Goal: Task Accomplishment & Management: Complete application form

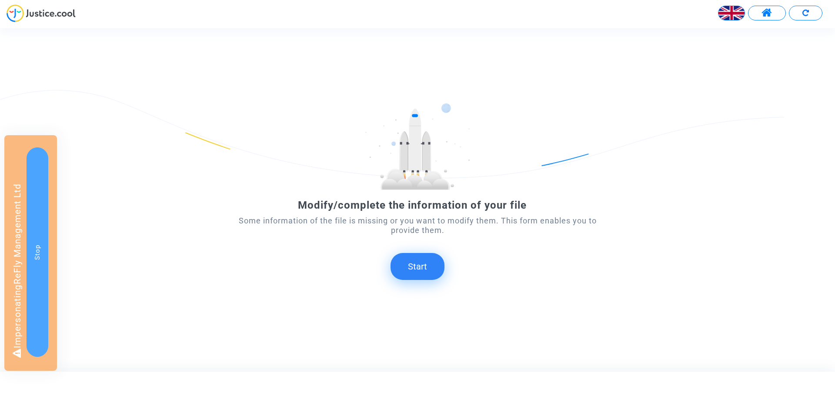
click at [423, 264] on button "Start" at bounding box center [418, 266] width 54 height 27
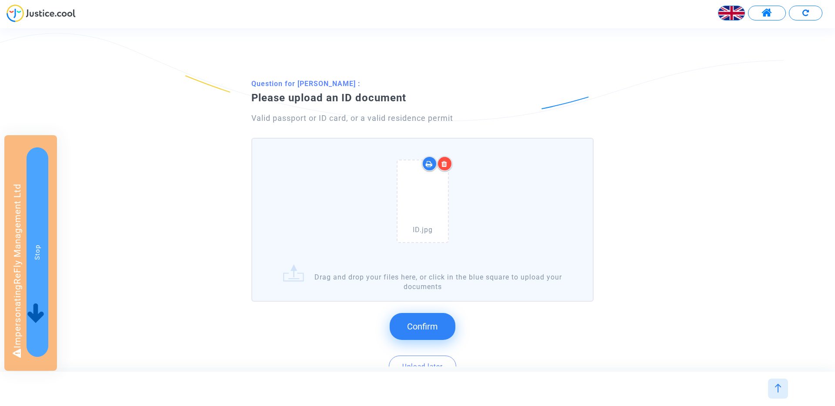
scroll to position [21, 0]
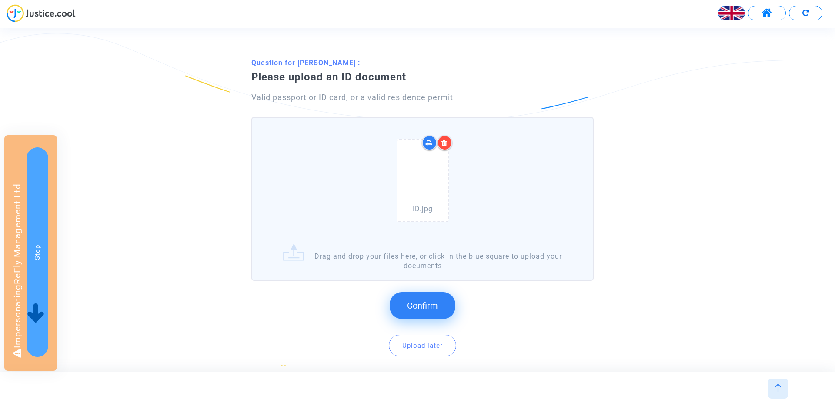
click at [436, 291] on div "Confirm Upload later ? This document is mandatory. You can skip the question bu…" at bounding box center [422, 330] width 342 height 93
click at [434, 298] on button "Confirm" at bounding box center [423, 305] width 66 height 27
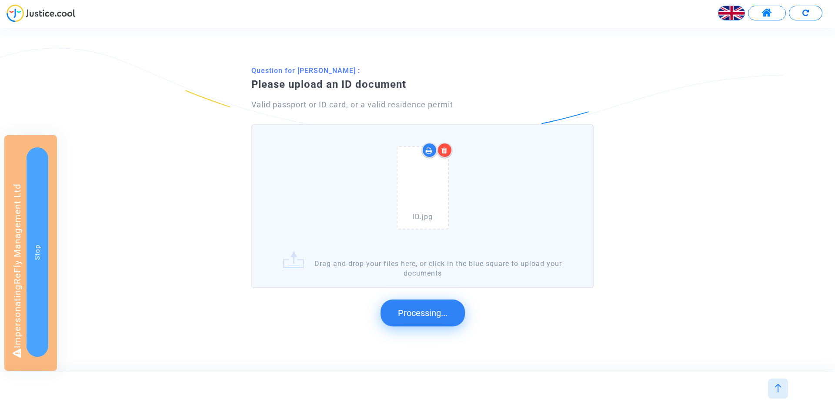
scroll to position [0, 0]
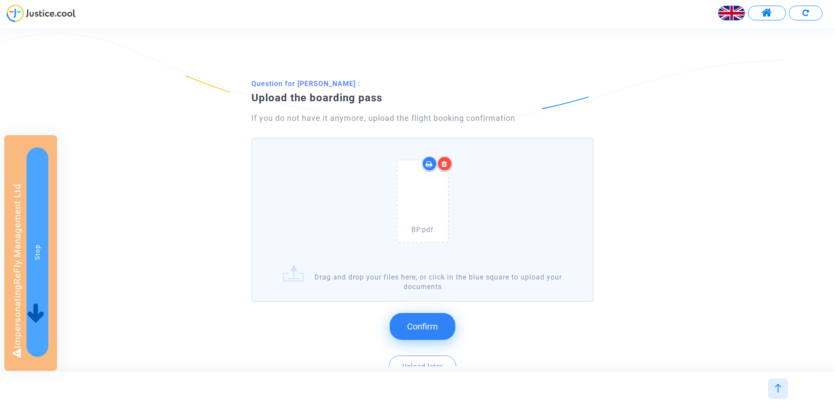
click at [419, 317] on button "Confirm" at bounding box center [423, 326] width 66 height 27
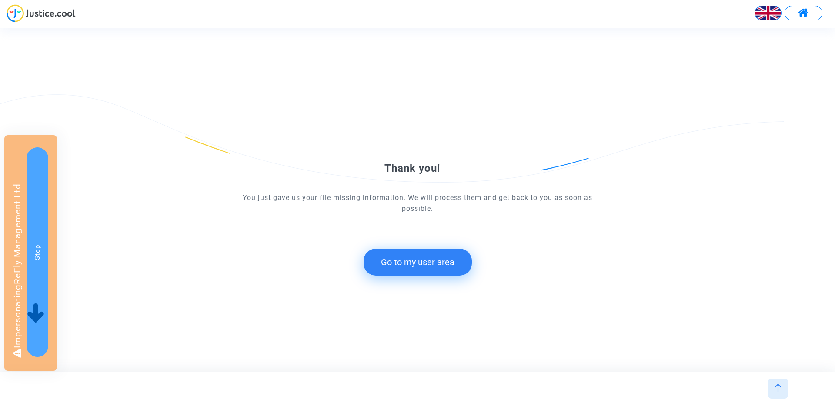
click at [441, 250] on button "Go to my user area" at bounding box center [418, 262] width 108 height 27
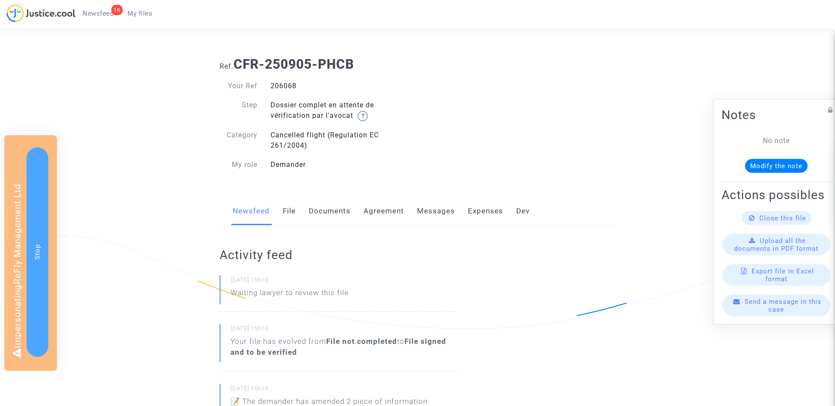
click at [324, 214] on link "Documents" at bounding box center [330, 211] width 42 height 29
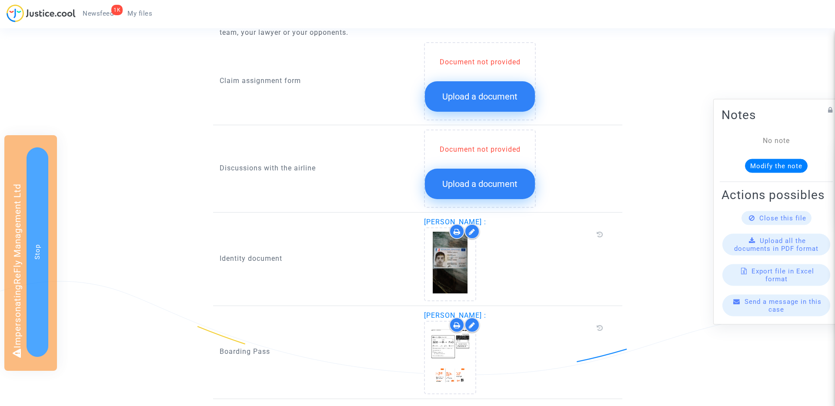
scroll to position [478, 0]
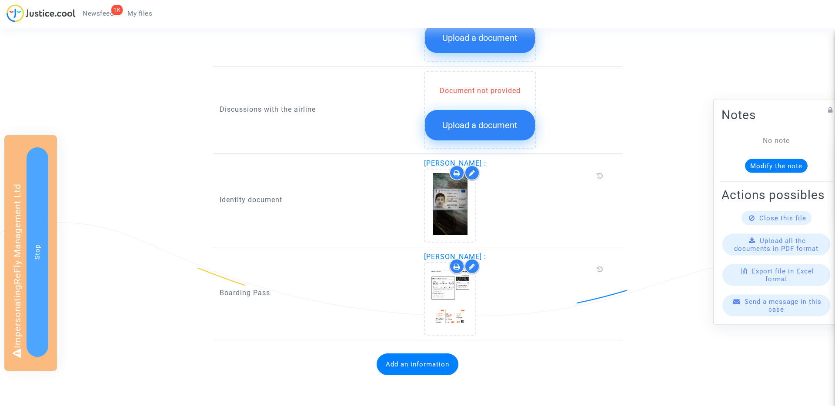
click at [408, 367] on button "Add an information" at bounding box center [418, 365] width 82 height 22
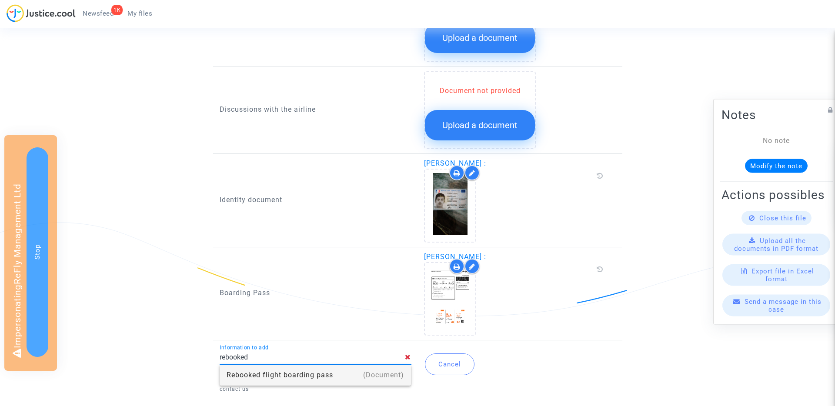
click at [259, 376] on div "Rebooked flight boarding pass" at bounding box center [316, 375] width 178 height 21
type input "Rebooked flight boarding pass"
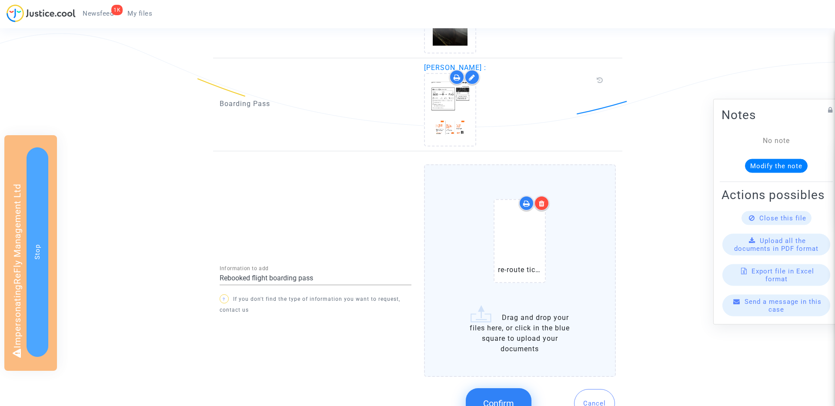
scroll to position [668, 0]
click at [494, 393] on button "Confirm" at bounding box center [499, 402] width 66 height 30
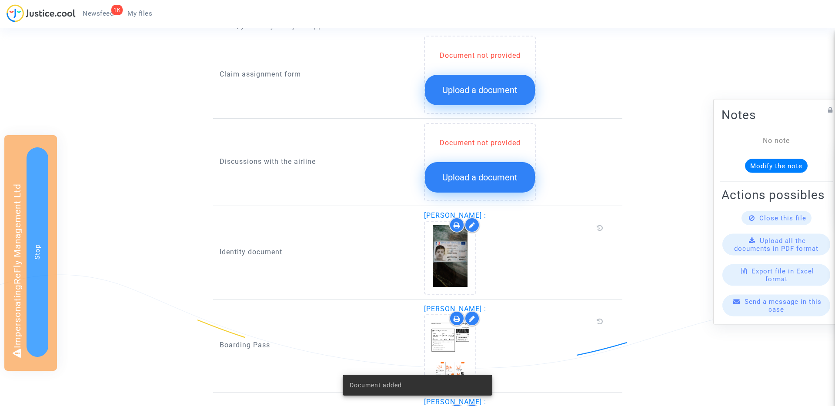
scroll to position [424, 0]
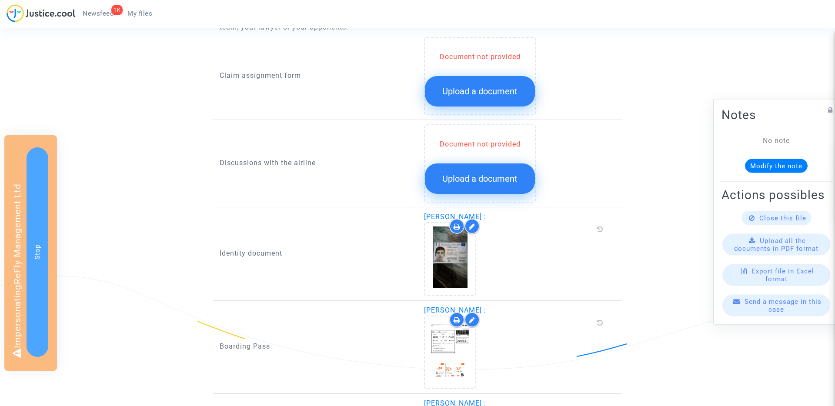
click at [488, 98] on button "Upload a document" at bounding box center [480, 91] width 110 height 30
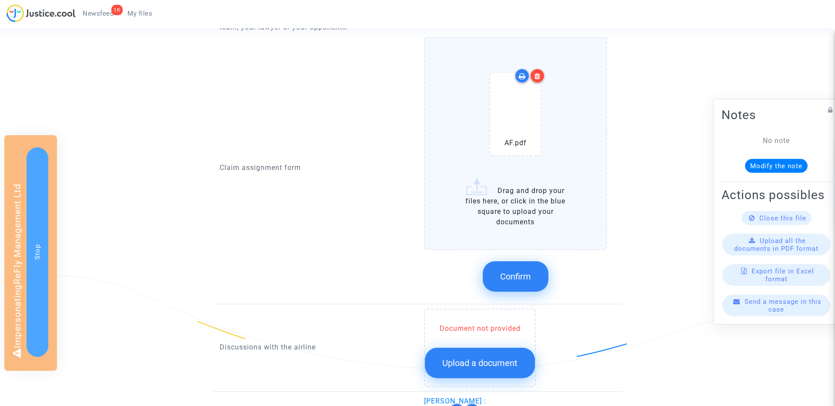
click at [510, 272] on span "Confirm" at bounding box center [515, 276] width 31 height 10
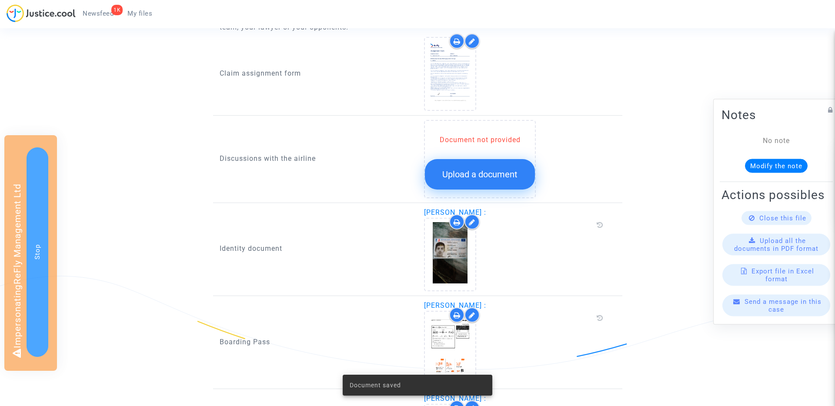
click at [467, 172] on span "Upload a document" at bounding box center [479, 174] width 75 height 10
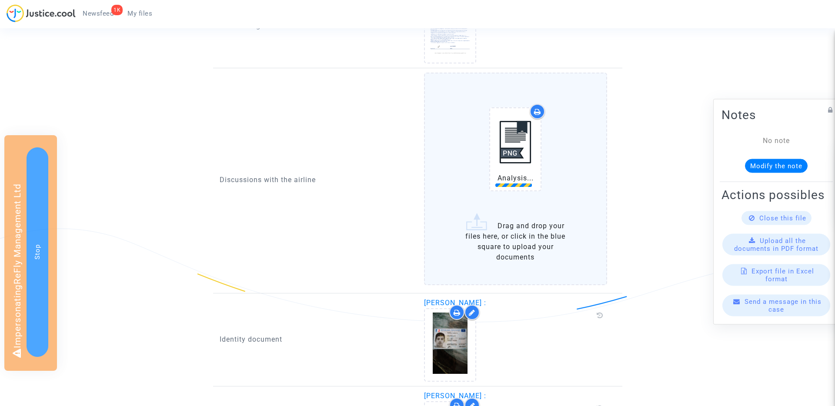
scroll to position [508, 0]
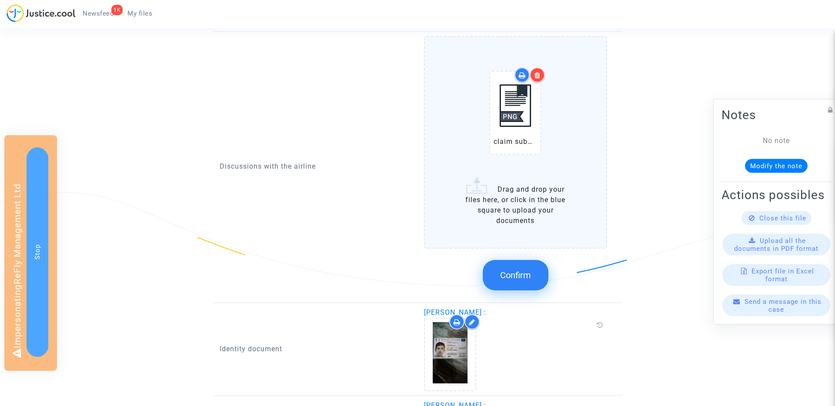
click at [533, 274] on button "Confirm" at bounding box center [516, 275] width 66 height 30
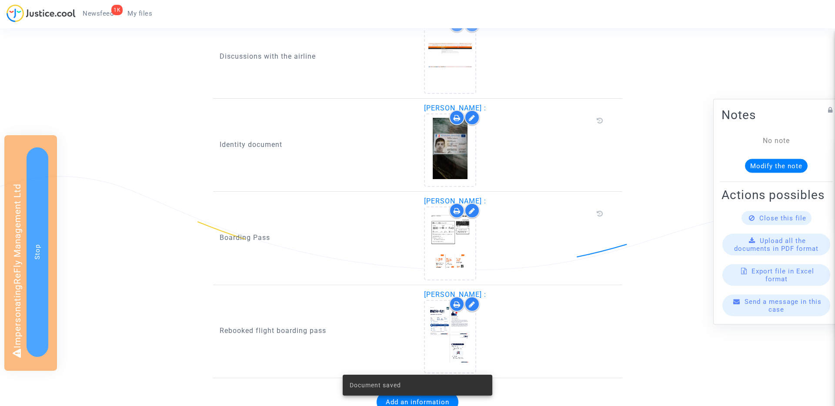
scroll to position [562, 0]
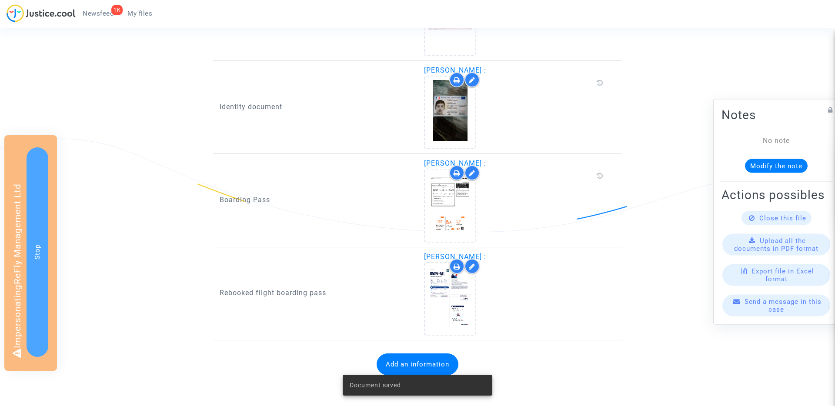
click at [427, 352] on div "Add an information" at bounding box center [418, 364] width 396 height 39
click at [422, 361] on button "Add an information" at bounding box center [418, 365] width 82 height 22
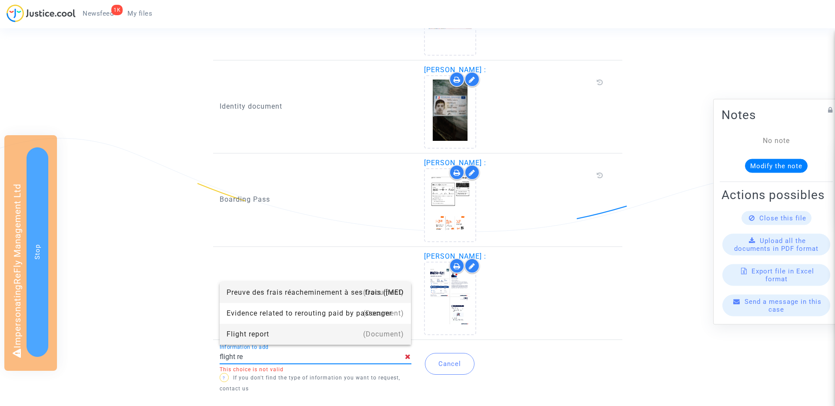
click at [237, 331] on div "Flight report" at bounding box center [316, 334] width 178 height 21
type input "Flight report"
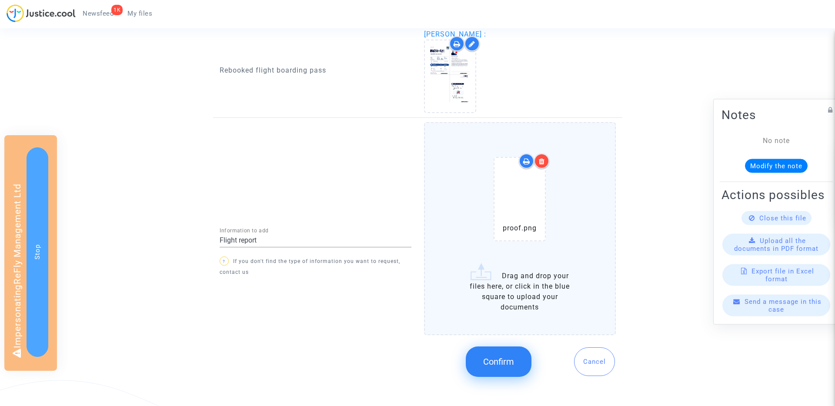
scroll to position [785, 0]
click at [506, 354] on button "Confirm" at bounding box center [499, 361] width 66 height 30
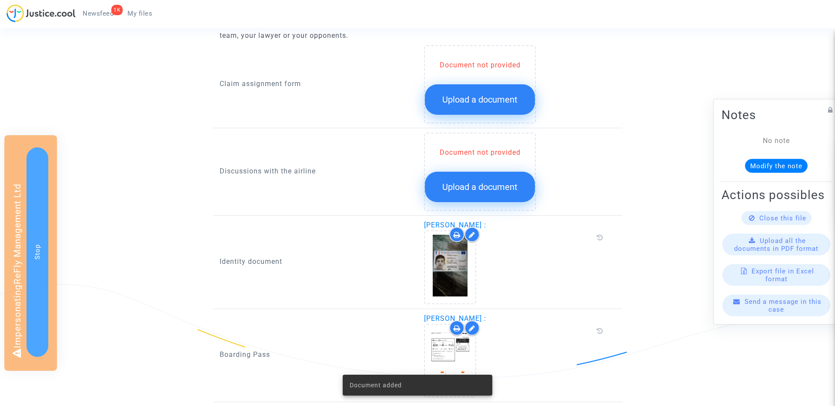
scroll to position [337, 0]
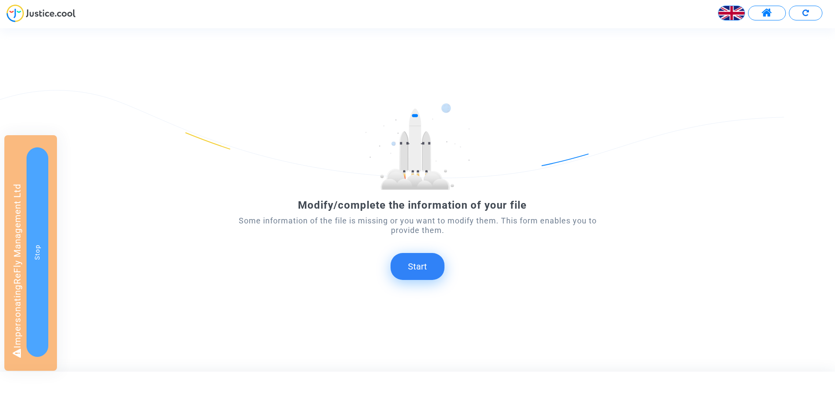
click at [436, 277] on button "Start" at bounding box center [418, 266] width 54 height 27
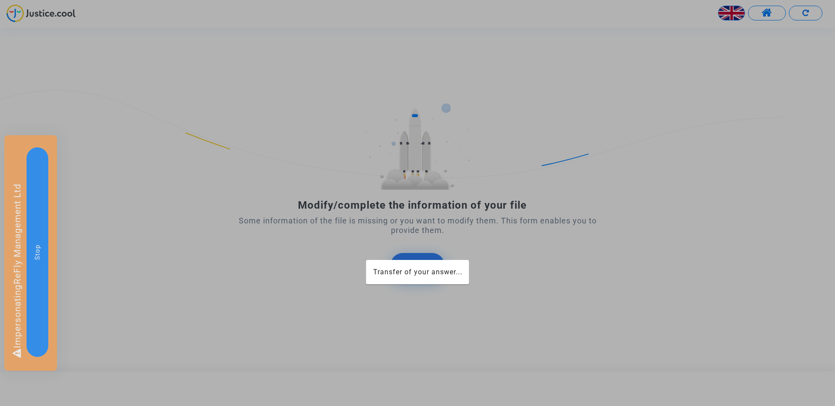
click at [433, 271] on span "Transfer of your answer..." at bounding box center [417, 272] width 89 height 8
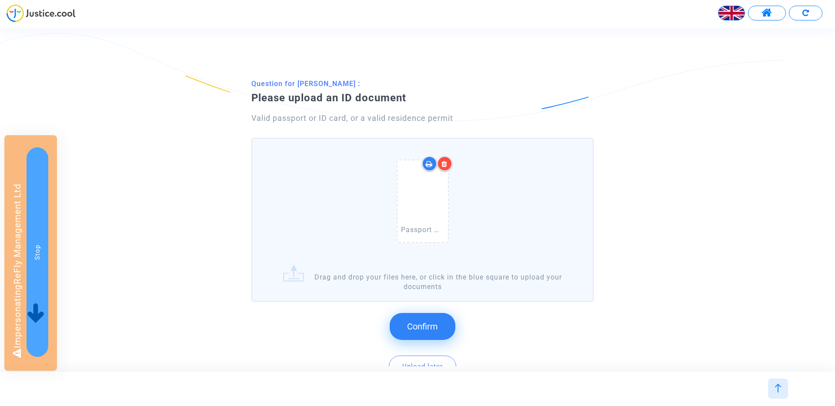
click at [437, 314] on button "Confirm" at bounding box center [423, 326] width 66 height 27
click at [408, 322] on span "Confirm" at bounding box center [422, 326] width 31 height 10
click at [414, 327] on span "Confirm" at bounding box center [422, 326] width 31 height 10
click at [408, 323] on span "Confirm" at bounding box center [422, 326] width 31 height 10
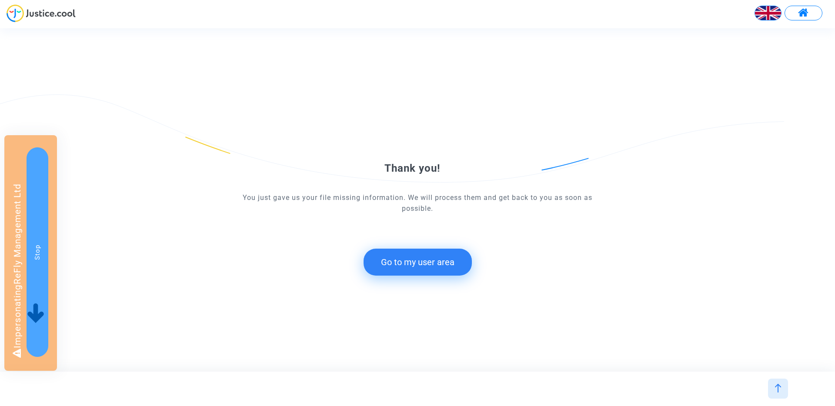
click at [418, 263] on button "Go to my user area" at bounding box center [418, 262] width 108 height 27
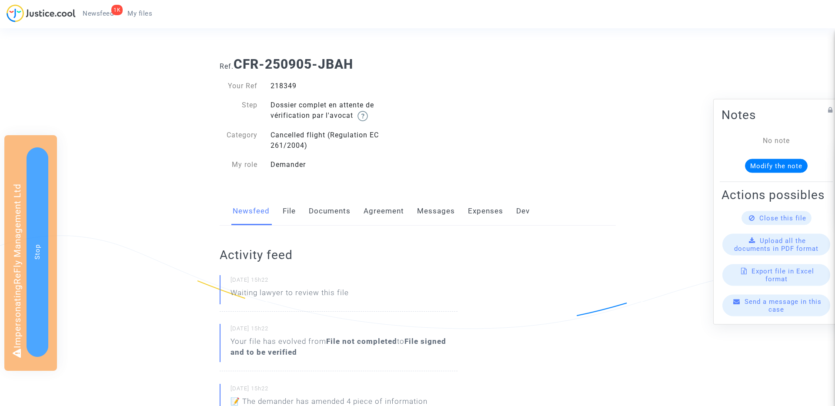
click at [330, 217] on link "Documents" at bounding box center [330, 211] width 42 height 29
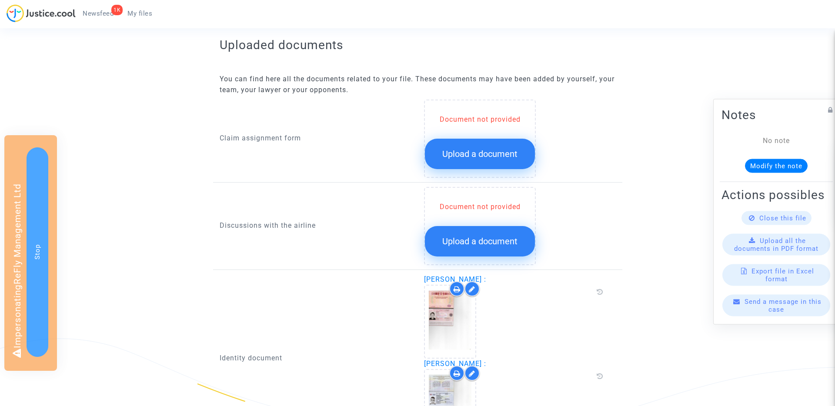
scroll to position [337, 0]
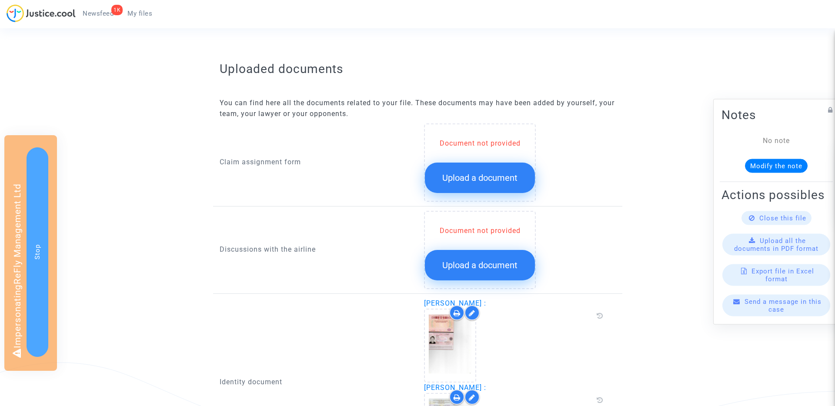
click at [471, 175] on span "Upload a document" at bounding box center [479, 178] width 75 height 10
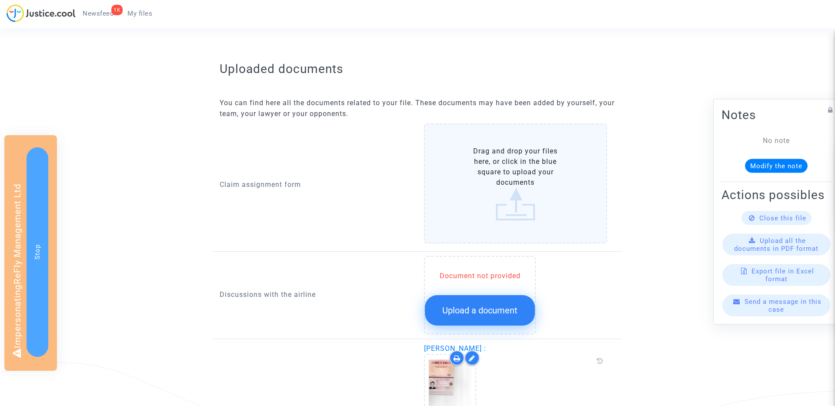
click at [456, 307] on span "Upload a document" at bounding box center [479, 310] width 75 height 10
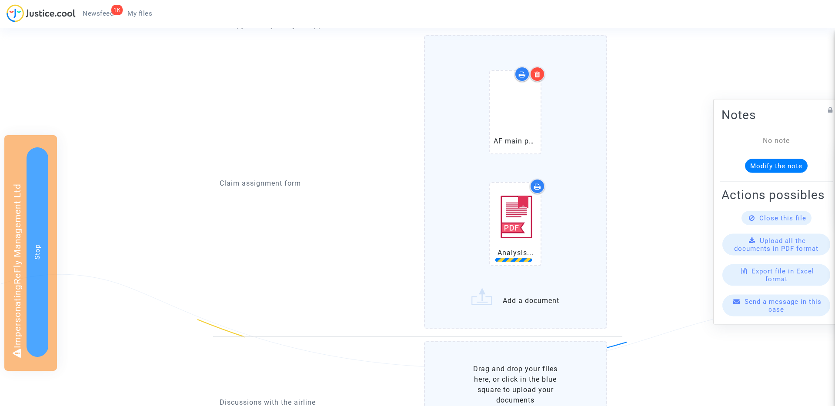
scroll to position [440, 0]
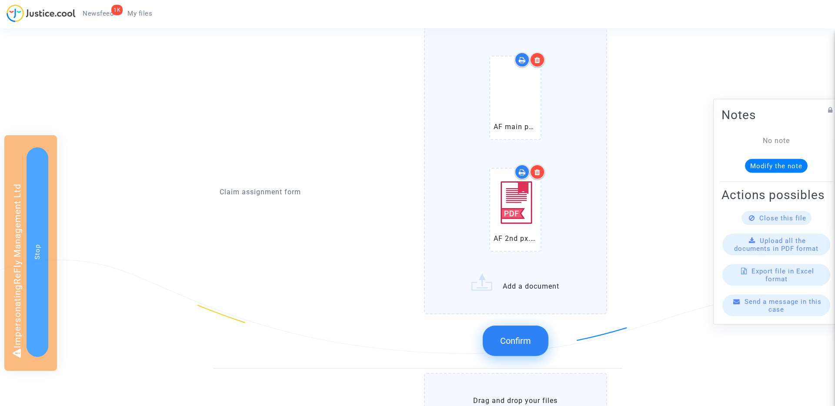
click at [520, 333] on button "Confirm" at bounding box center [516, 341] width 66 height 30
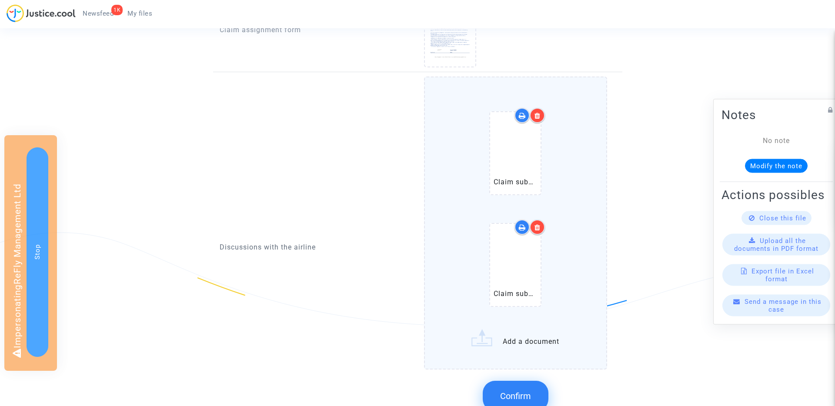
scroll to position [508, 0]
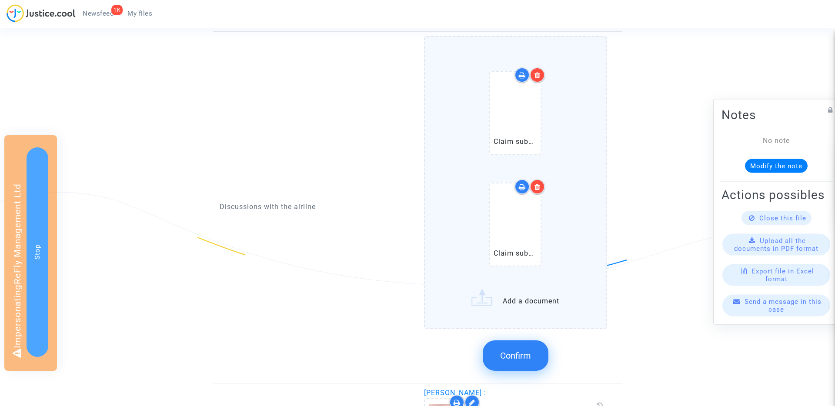
click at [528, 359] on span "Confirm" at bounding box center [515, 356] width 31 height 10
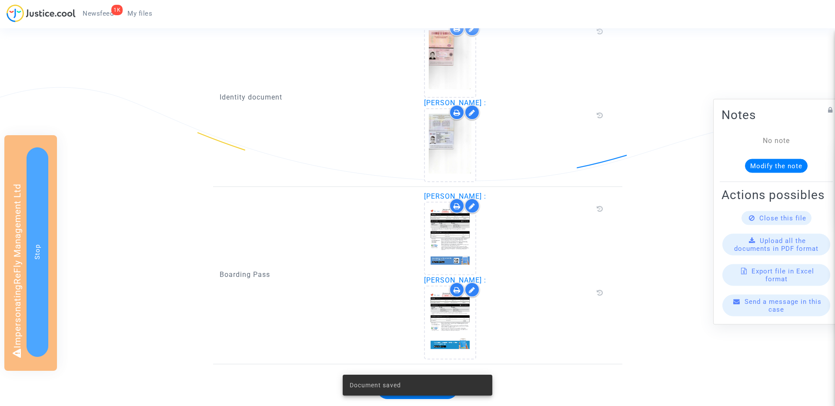
scroll to position [637, 0]
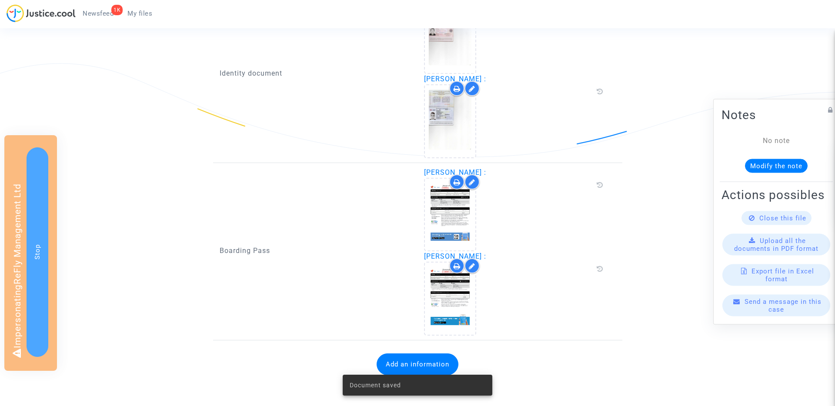
click at [414, 361] on button "Add an information" at bounding box center [418, 365] width 82 height 22
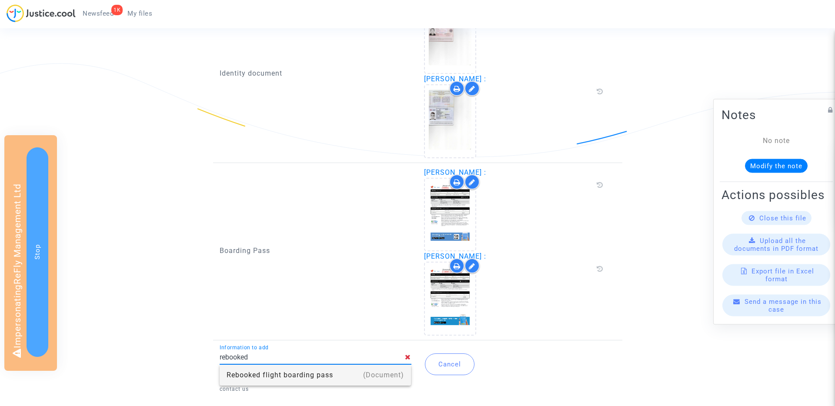
click at [255, 373] on div "Rebooked flight boarding pass" at bounding box center [316, 375] width 178 height 21
type input "Rebooked flight boarding pass"
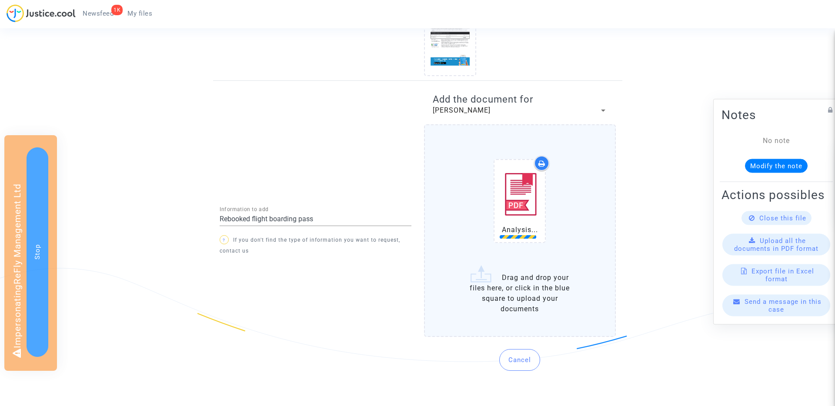
scroll to position [897, 0]
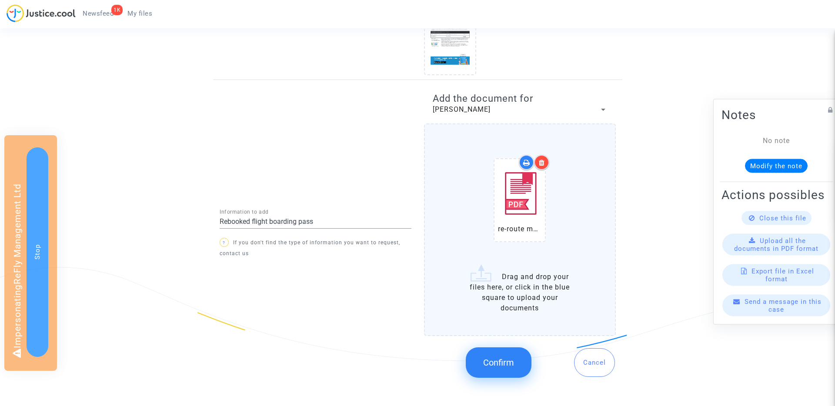
click at [513, 368] on span "Confirm" at bounding box center [498, 362] width 31 height 10
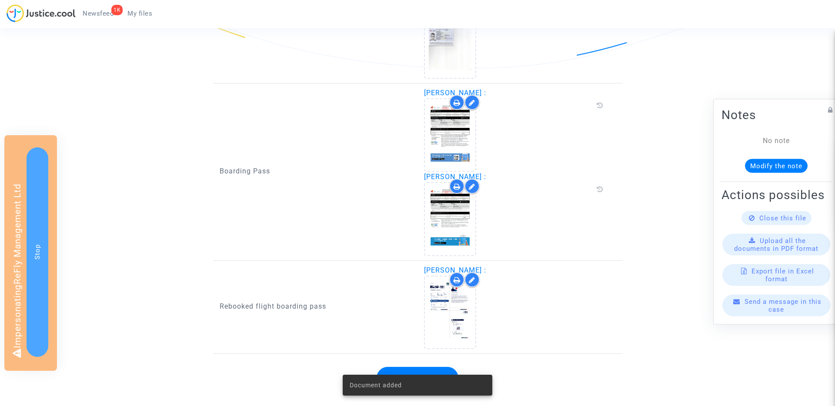
scroll to position [739, 0]
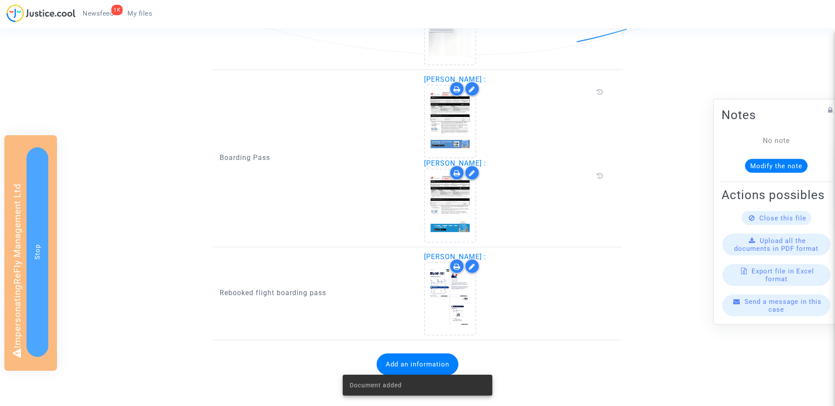
click at [399, 363] on button "Add an information" at bounding box center [418, 365] width 82 height 22
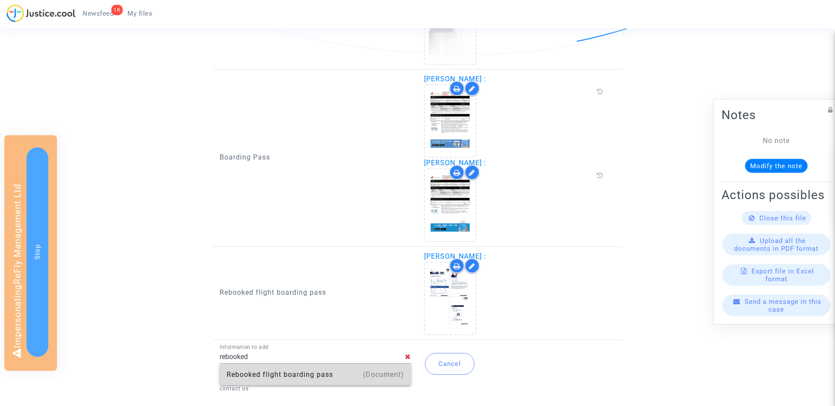
click at [262, 378] on div "Rebooked flight boarding pass" at bounding box center [316, 374] width 178 height 21
type input "Rebooked flight boarding pass"
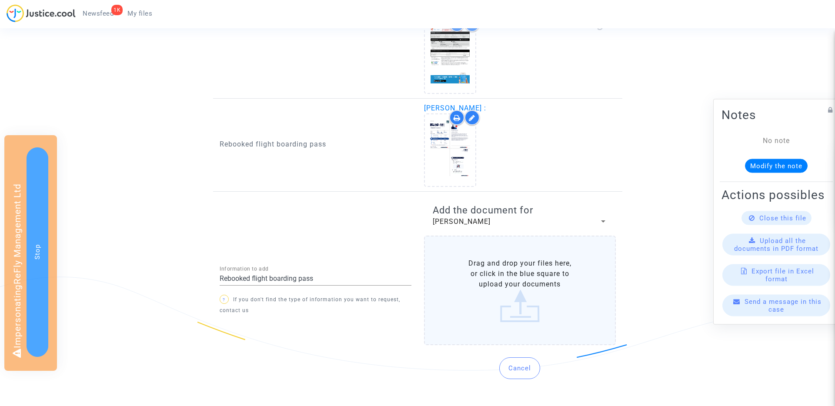
scroll to position [896, 0]
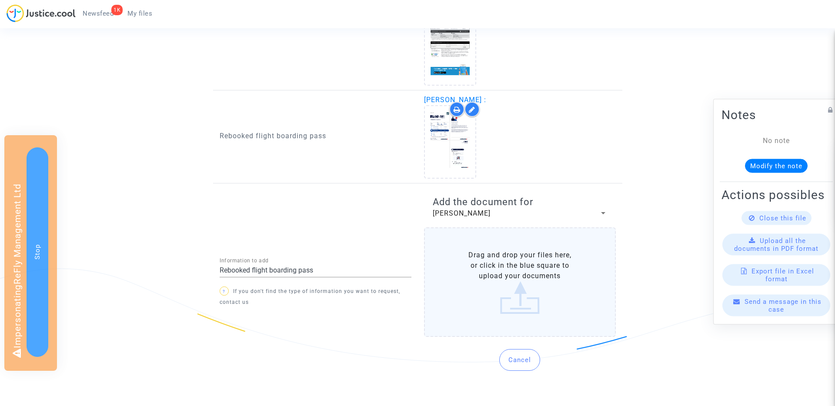
click at [460, 217] on span "Vladimir Pisarev" at bounding box center [462, 213] width 58 height 8
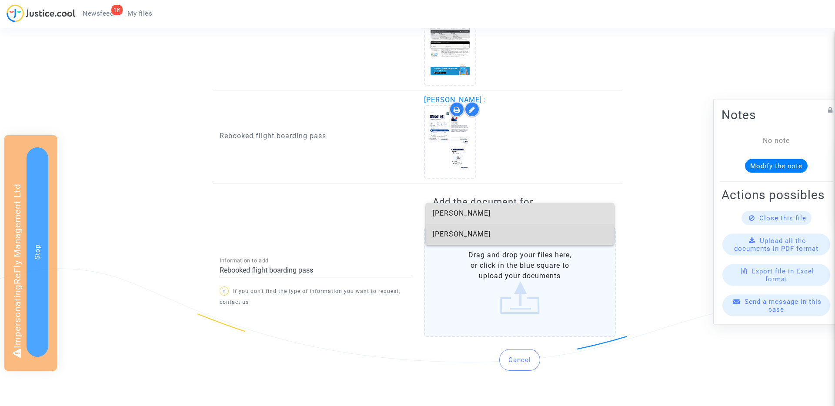
click at [457, 231] on span "Stan Baiher" at bounding box center [520, 234] width 174 height 21
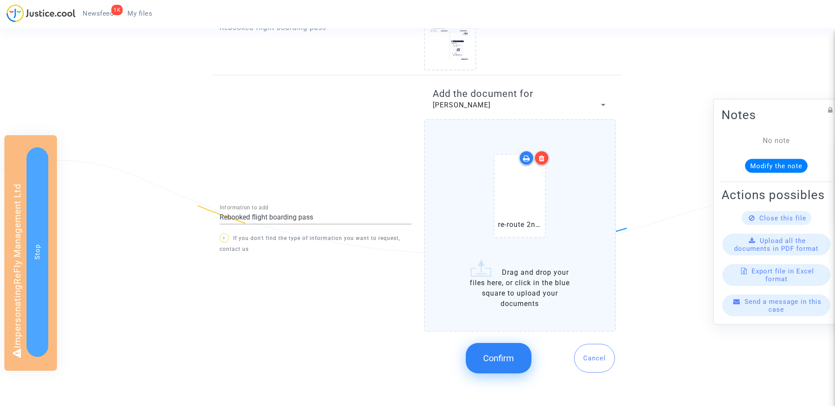
scroll to position [1005, 0]
click at [500, 350] on button "Confirm" at bounding box center [499, 358] width 66 height 30
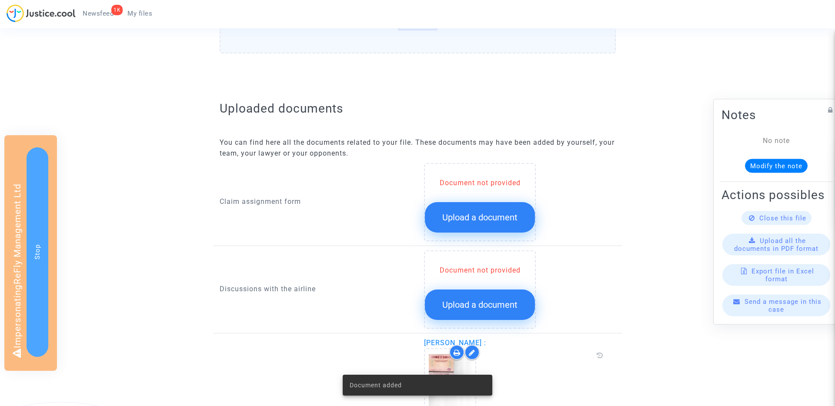
scroll to position [291, 0]
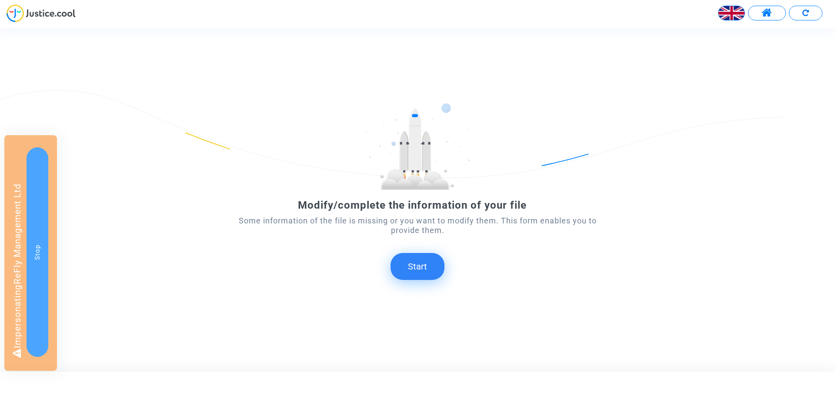
click at [426, 264] on button "Start" at bounding box center [418, 266] width 54 height 27
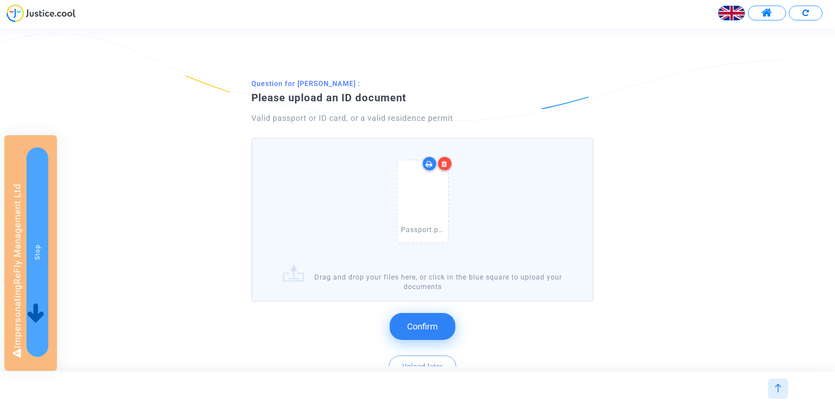
click at [427, 318] on button "Confirm" at bounding box center [423, 326] width 66 height 27
click at [435, 324] on span "Confirm" at bounding box center [422, 326] width 31 height 10
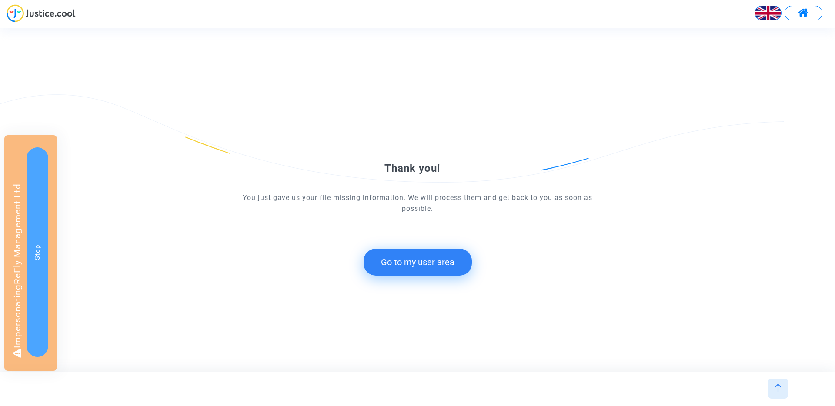
click at [434, 244] on form "Thank you! You just gave us your file missing information. We will process them…" at bounding box center [418, 191] width 376 height 169
click at [428, 257] on button "Go to my user area" at bounding box center [418, 262] width 108 height 27
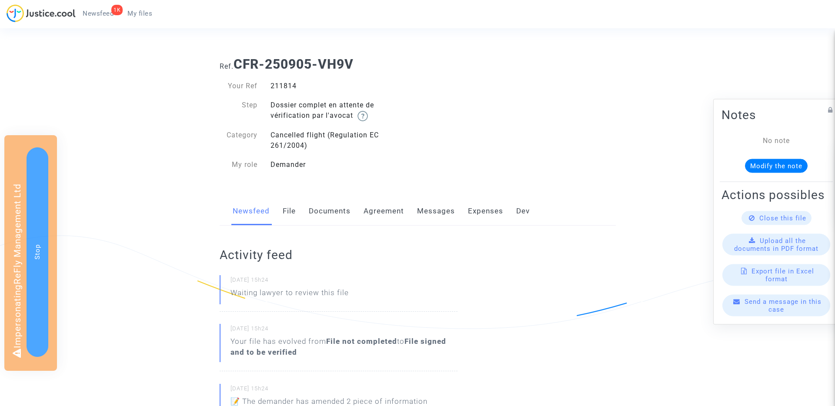
click at [319, 216] on link "Documents" at bounding box center [330, 211] width 42 height 29
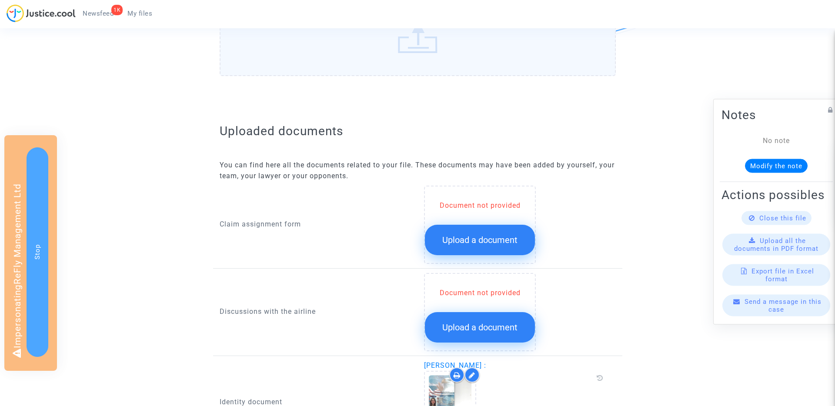
scroll to position [405, 0]
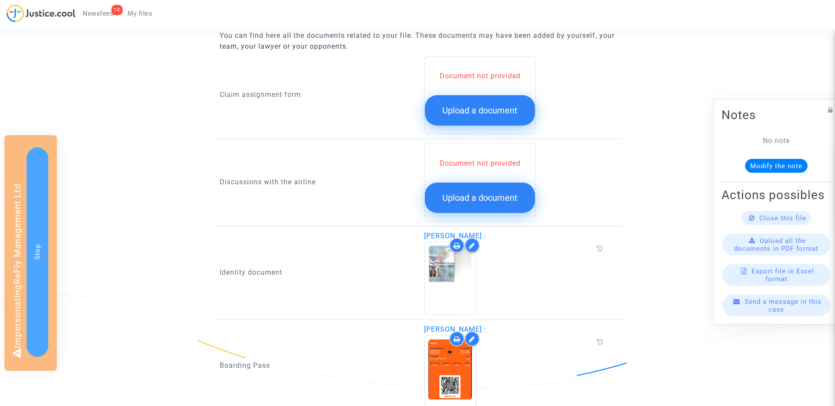
click at [459, 111] on span "Upload a document" at bounding box center [479, 110] width 75 height 10
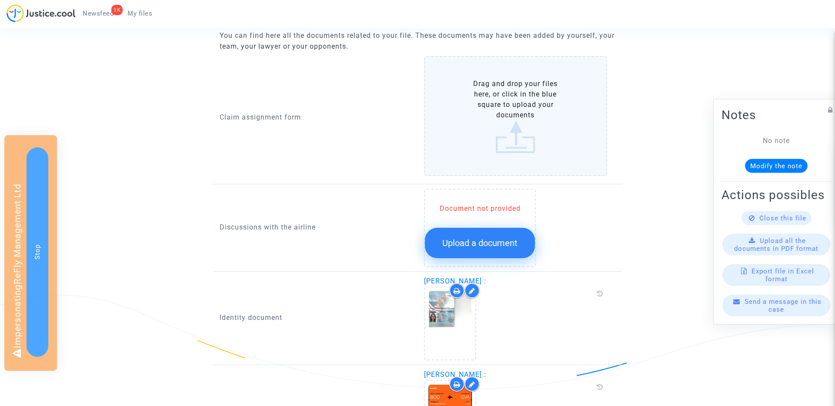
click at [454, 238] on button "Upload a document" at bounding box center [480, 243] width 110 height 30
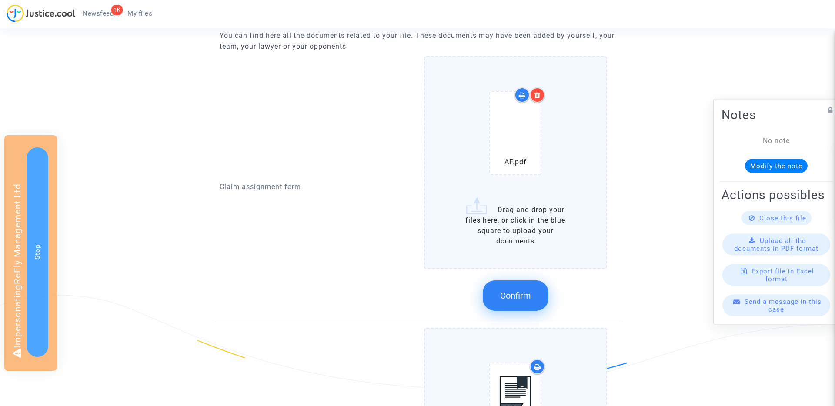
click at [526, 300] on span "Confirm" at bounding box center [515, 296] width 31 height 10
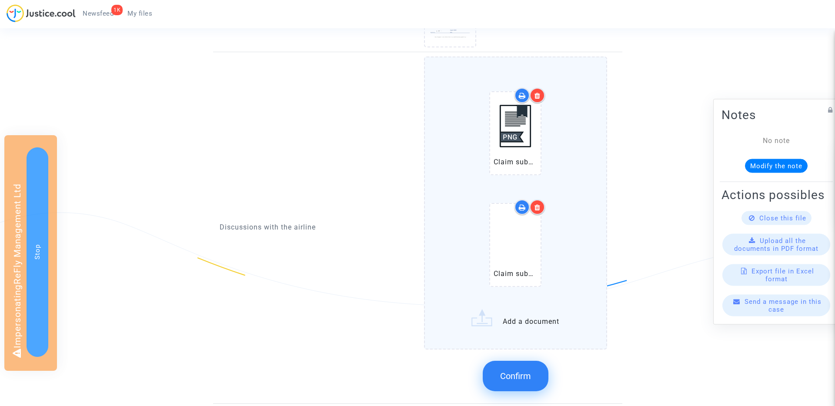
scroll to position [504, 0]
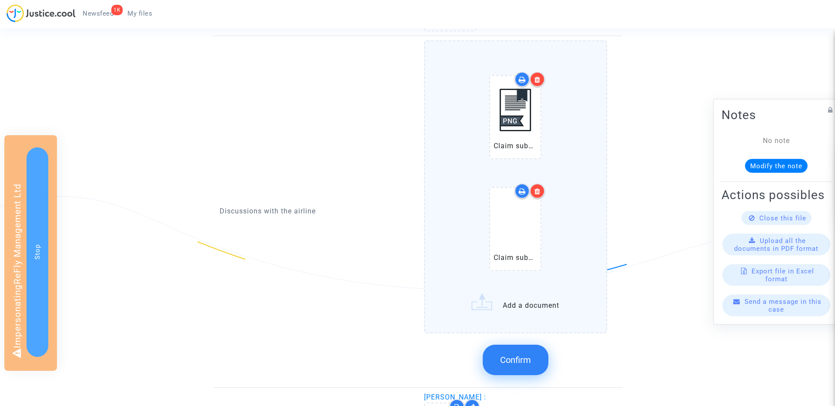
click at [526, 359] on span "Confirm" at bounding box center [515, 360] width 31 height 10
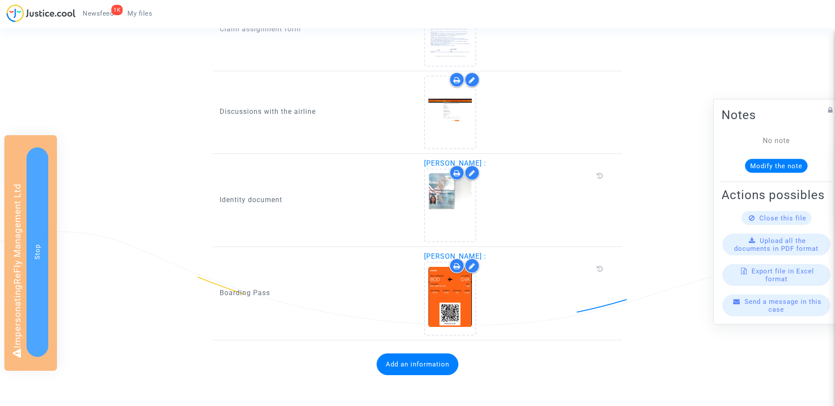
scroll to position [468, 0]
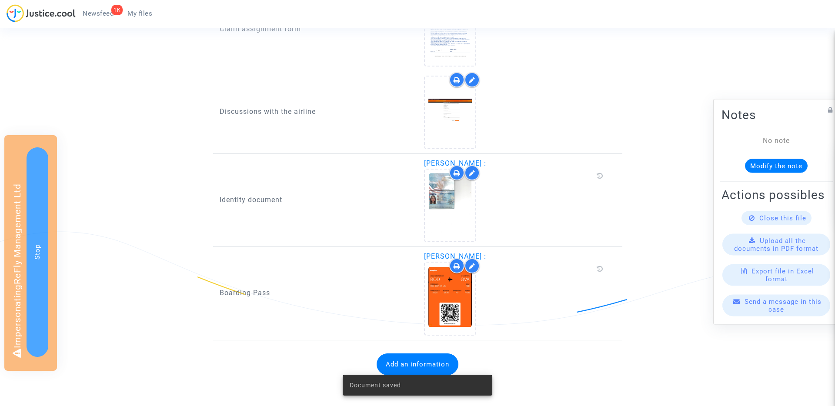
click at [412, 365] on div "Document saved" at bounding box center [417, 385] width 170 height 42
click at [407, 360] on button "Add an information" at bounding box center [418, 365] width 82 height 22
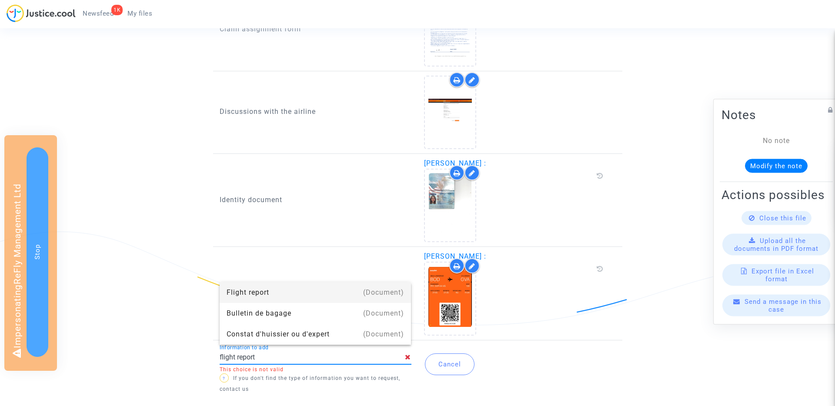
click at [301, 295] on div "Flight report" at bounding box center [316, 292] width 178 height 21
type input "Flight report"
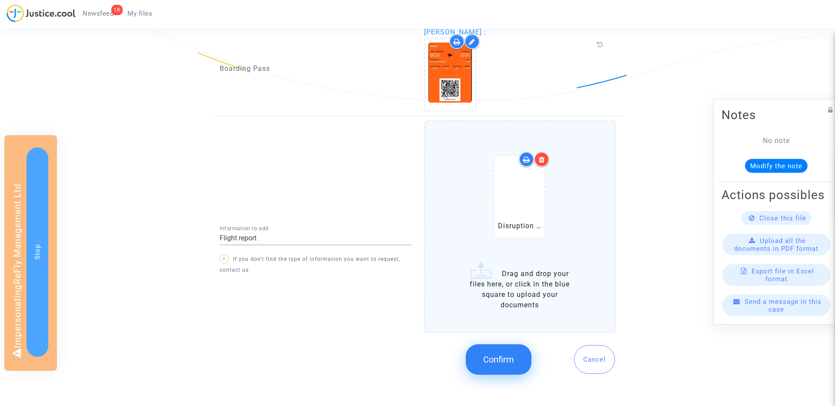
scroll to position [694, 0]
click at [498, 355] on span "Confirm" at bounding box center [498, 359] width 31 height 10
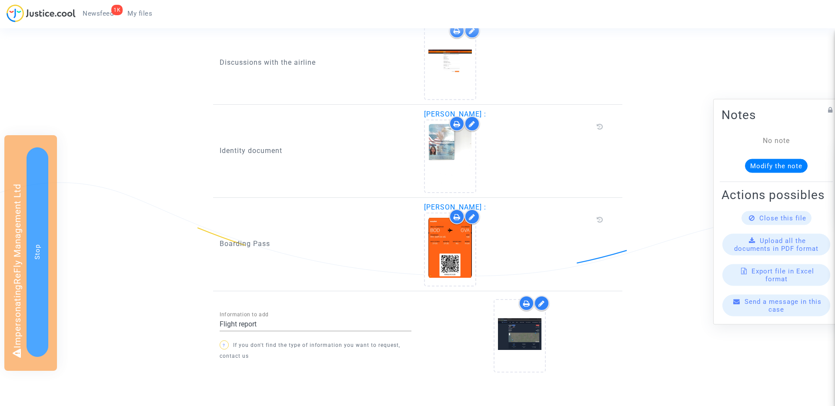
scroll to position [561, 0]
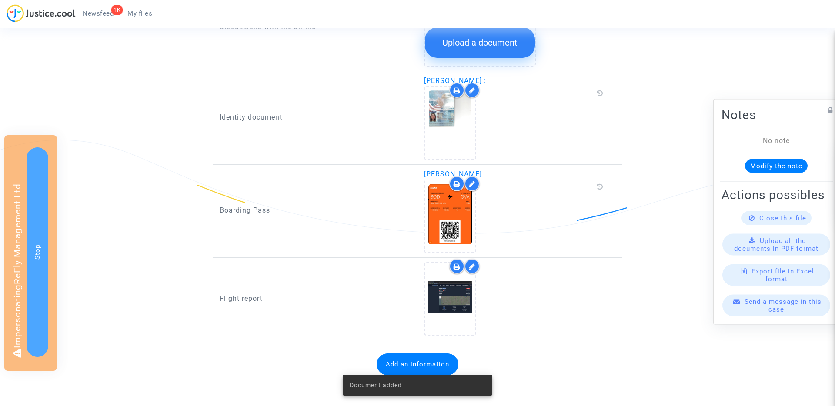
click at [423, 367] on div "Document added" at bounding box center [417, 385] width 170 height 42
click at [413, 361] on button "Add an information" at bounding box center [418, 365] width 82 height 22
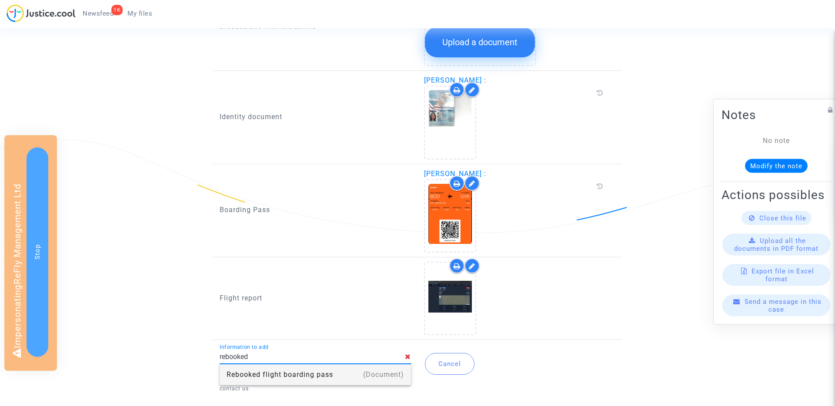
click at [276, 374] on div "Rebooked flight boarding pass" at bounding box center [316, 374] width 178 height 21
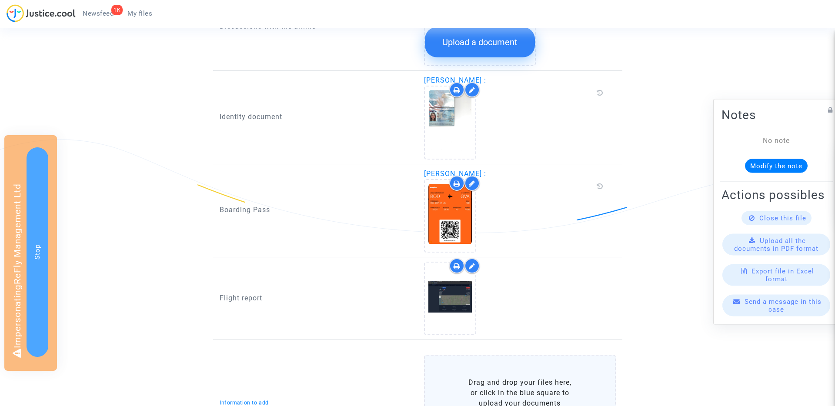
type input "Rebooked flight boarding pass"
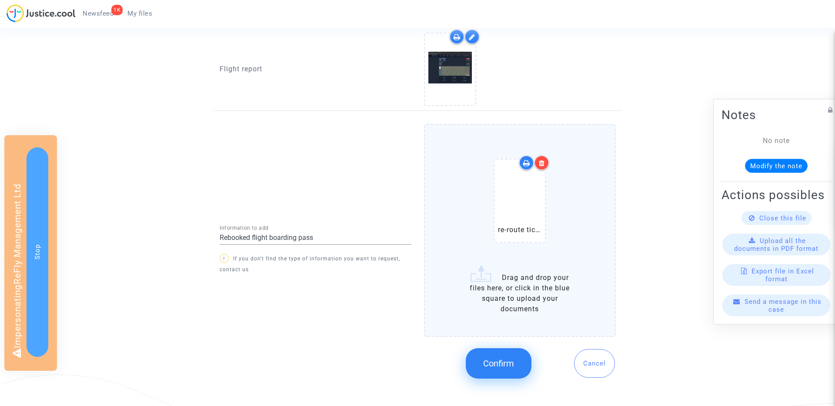
scroll to position [797, 0]
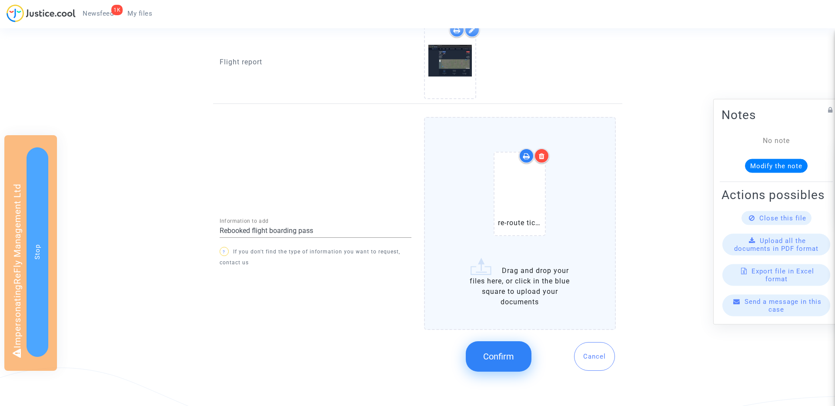
click at [504, 357] on span "Confirm" at bounding box center [498, 356] width 31 height 10
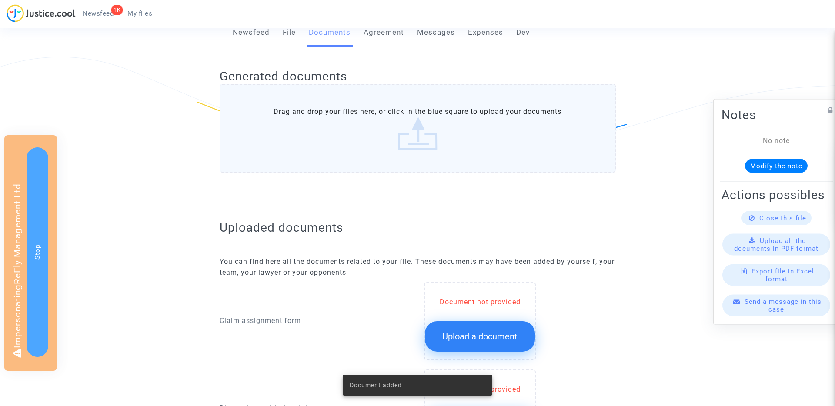
scroll to position [0, 0]
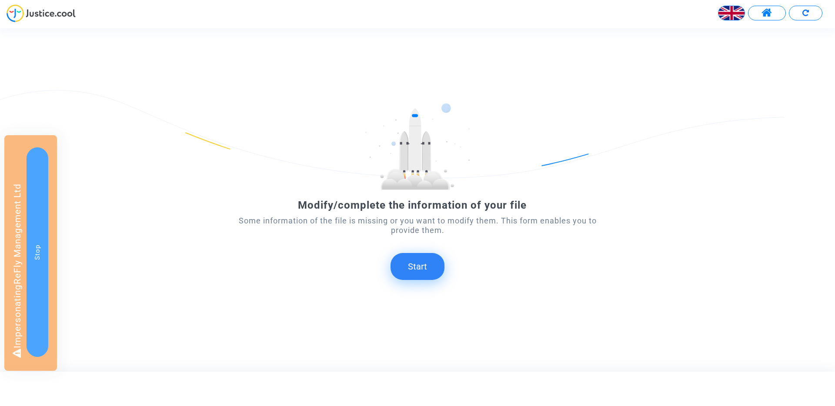
click at [428, 260] on button "Start" at bounding box center [418, 266] width 54 height 27
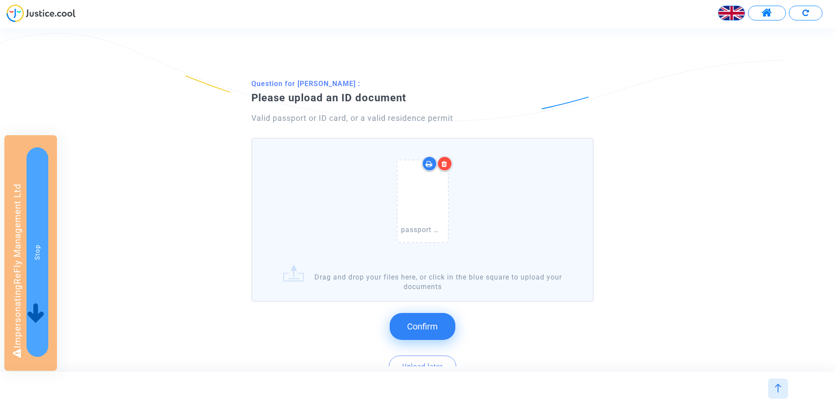
click at [423, 318] on button "Confirm" at bounding box center [423, 326] width 66 height 27
click at [430, 321] on button "Confirm" at bounding box center [423, 326] width 66 height 27
click at [408, 321] on span "Confirm" at bounding box center [422, 326] width 31 height 10
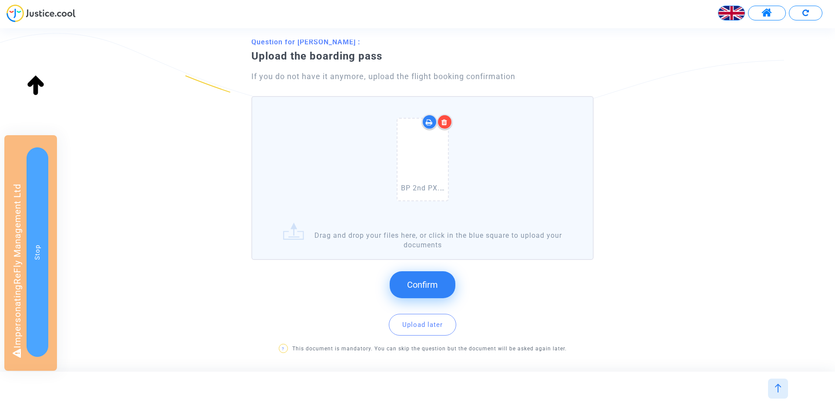
click at [433, 294] on button "Confirm" at bounding box center [423, 284] width 66 height 27
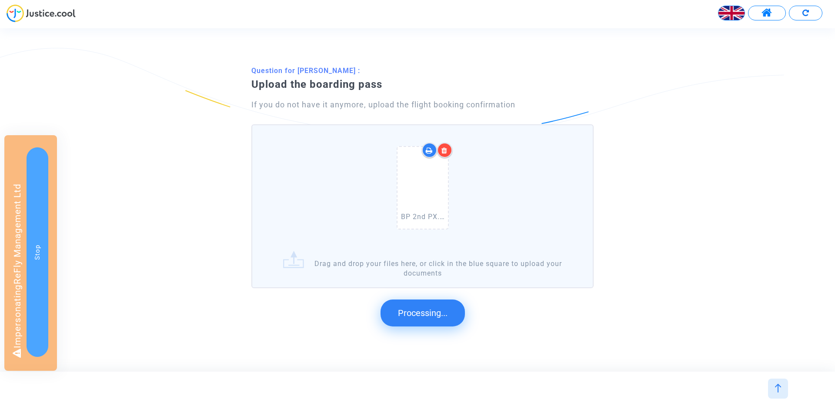
scroll to position [0, 0]
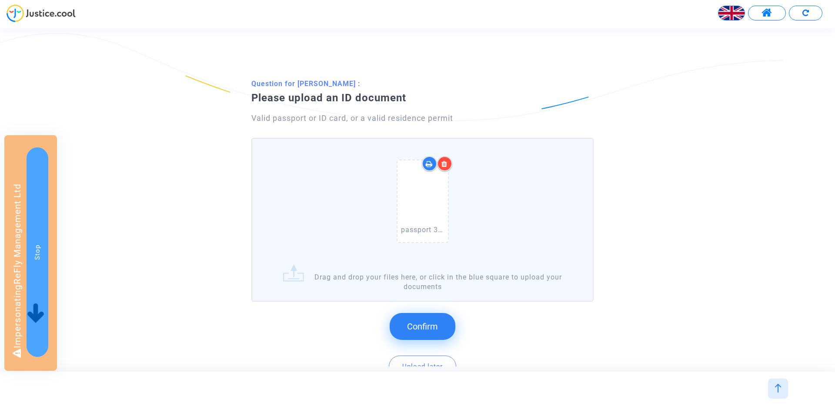
click at [417, 326] on span "Confirm" at bounding box center [422, 326] width 31 height 10
click at [434, 322] on span "Confirm" at bounding box center [422, 326] width 31 height 10
click at [439, 320] on button "Confirm" at bounding box center [423, 326] width 66 height 27
click at [416, 326] on span "Confirm" at bounding box center [422, 326] width 31 height 10
click at [436, 322] on span "Confirm" at bounding box center [422, 326] width 31 height 10
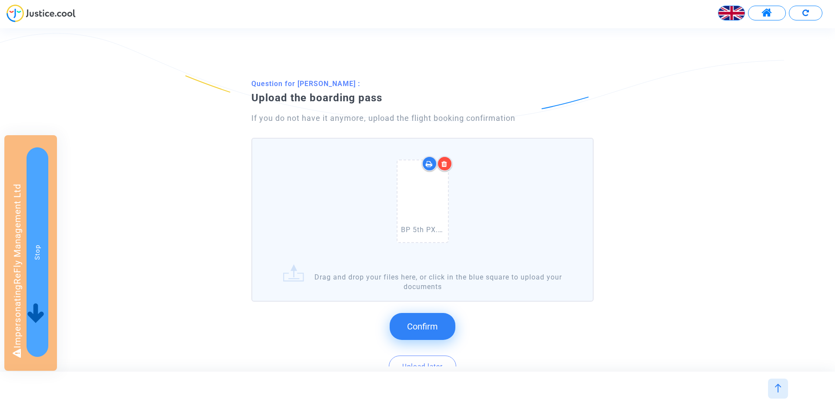
click at [423, 335] on button "Confirm" at bounding box center [423, 326] width 66 height 27
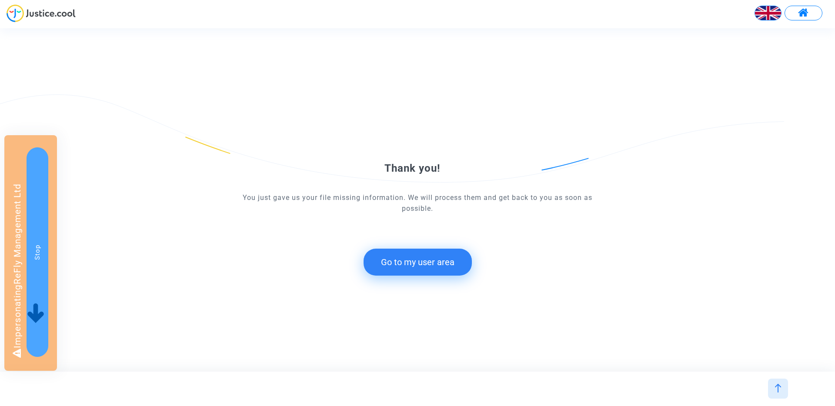
click at [417, 260] on button "Go to my user area" at bounding box center [418, 262] width 108 height 27
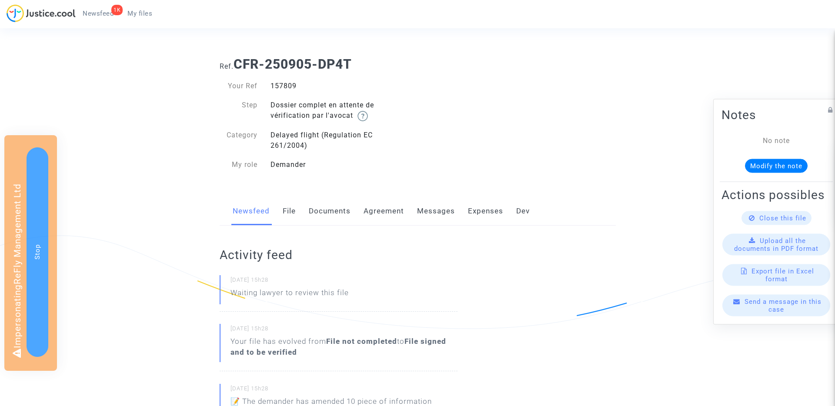
click at [327, 207] on link "Documents" at bounding box center [330, 211] width 42 height 29
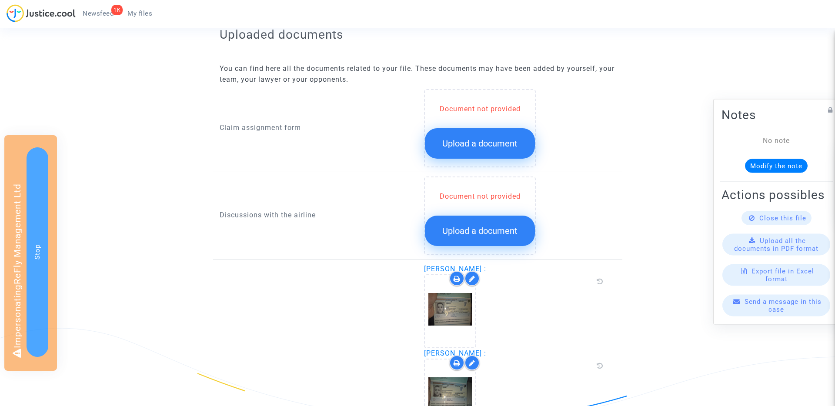
scroll to position [369, 0]
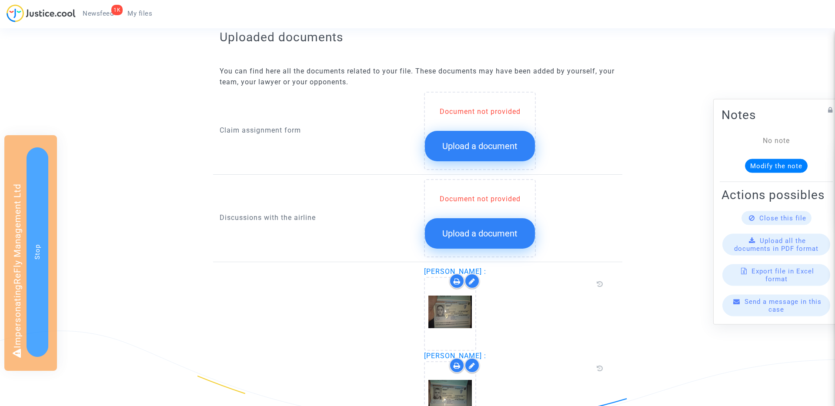
click at [458, 137] on button "Upload a document" at bounding box center [480, 146] width 110 height 30
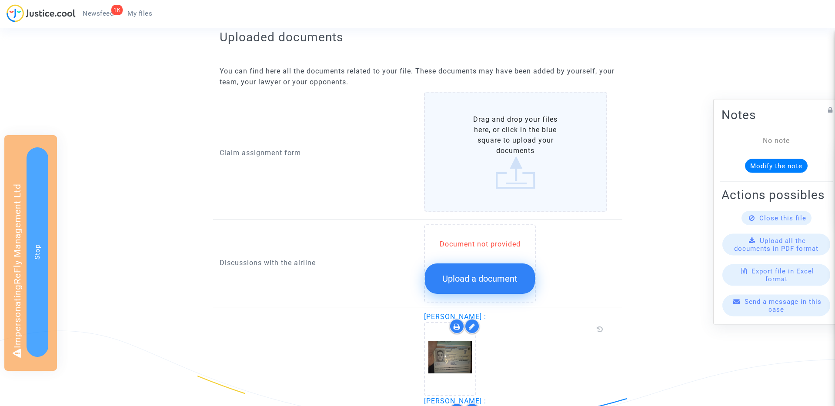
click at [476, 271] on button "Upload a document" at bounding box center [480, 279] width 110 height 30
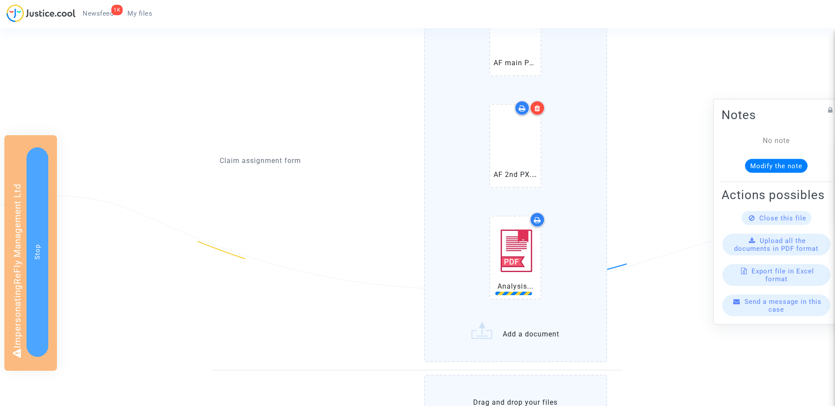
scroll to position [506, 0]
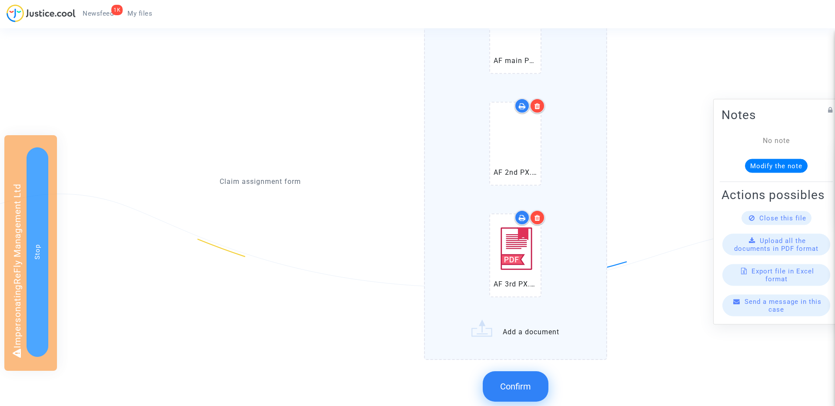
click at [538, 219] on icon at bounding box center [537, 217] width 6 height 7
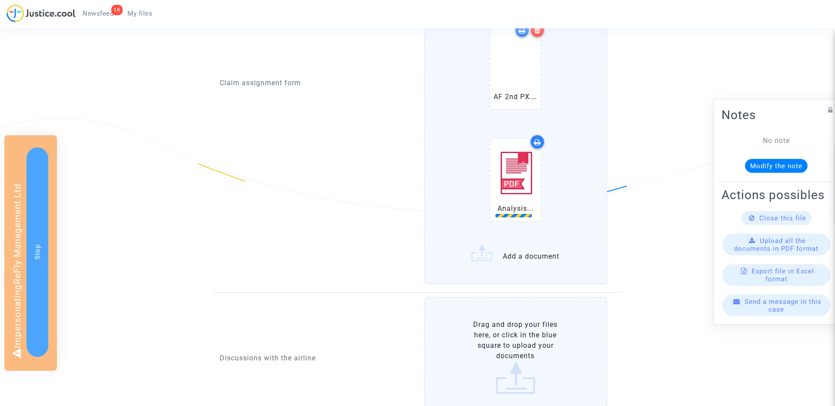
scroll to position [589, 0]
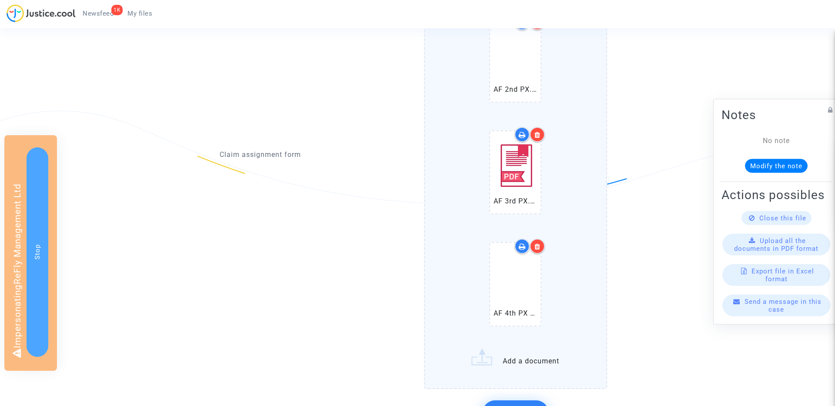
click at [538, 250] on icon at bounding box center [537, 246] width 6 height 7
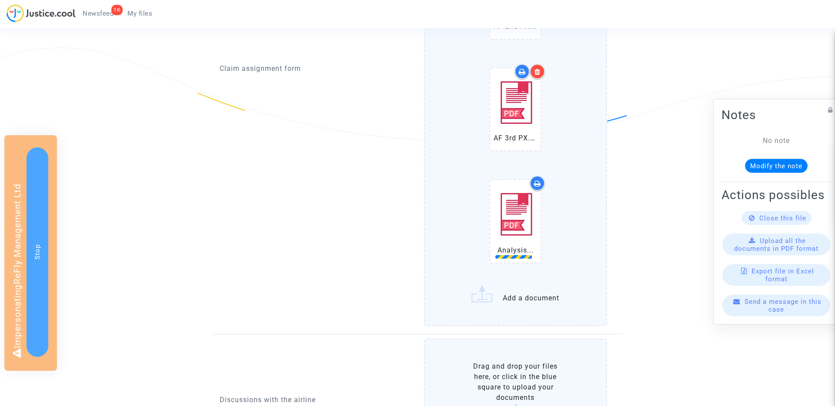
scroll to position [654, 0]
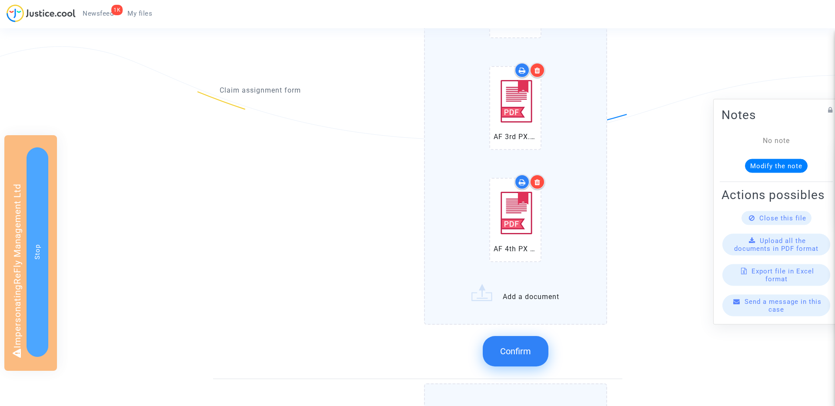
click at [540, 184] on icon at bounding box center [537, 182] width 6 height 7
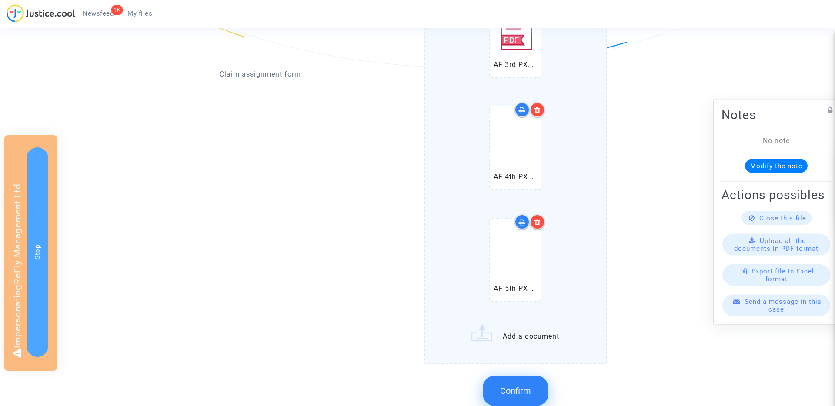
scroll to position [728, 0]
click at [540, 222] on icon at bounding box center [537, 220] width 6 height 7
click at [508, 384] on button "Confirm" at bounding box center [516, 389] width 66 height 30
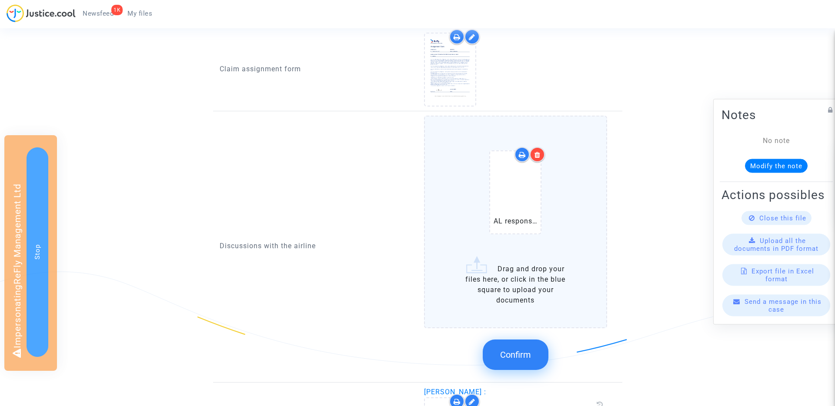
scroll to position [469, 0]
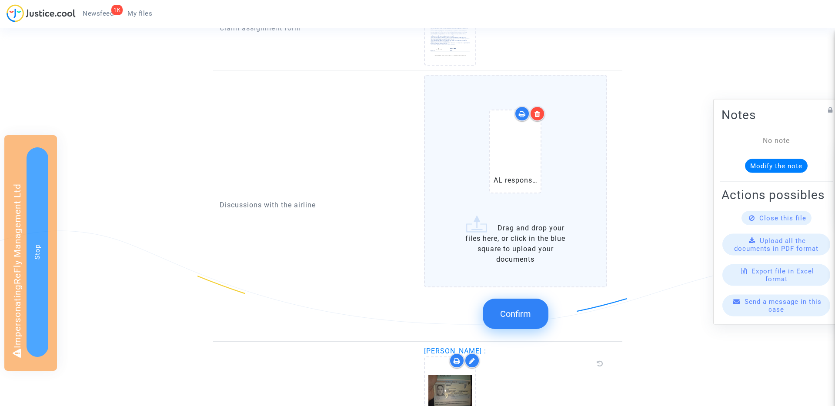
click at [516, 313] on span "Confirm" at bounding box center [515, 314] width 31 height 10
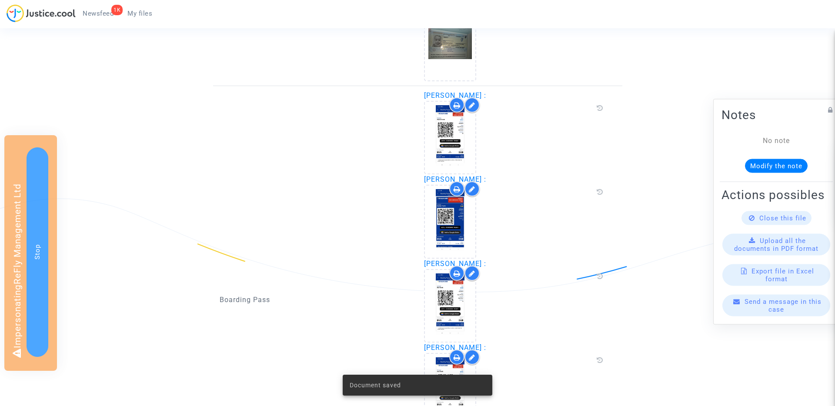
scroll to position [1141, 0]
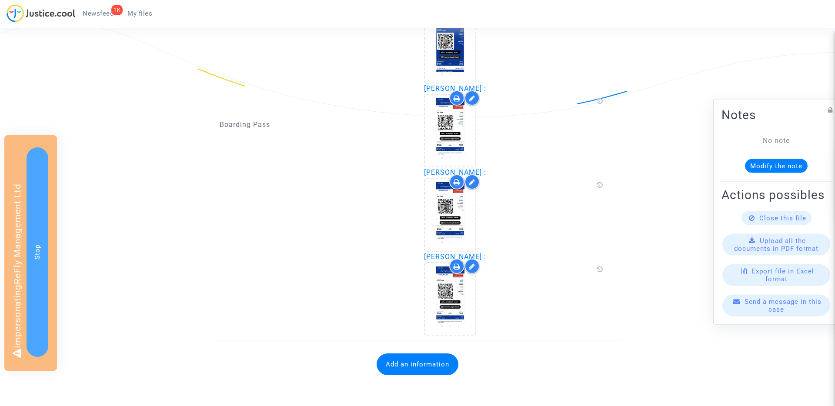
click at [408, 362] on button "Add an information" at bounding box center [418, 365] width 82 height 22
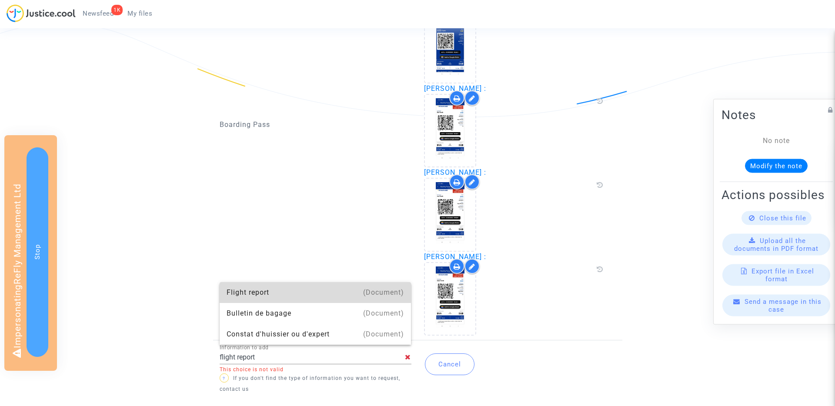
click at [269, 294] on div "Flight report" at bounding box center [316, 292] width 178 height 21
type input "Flight report"
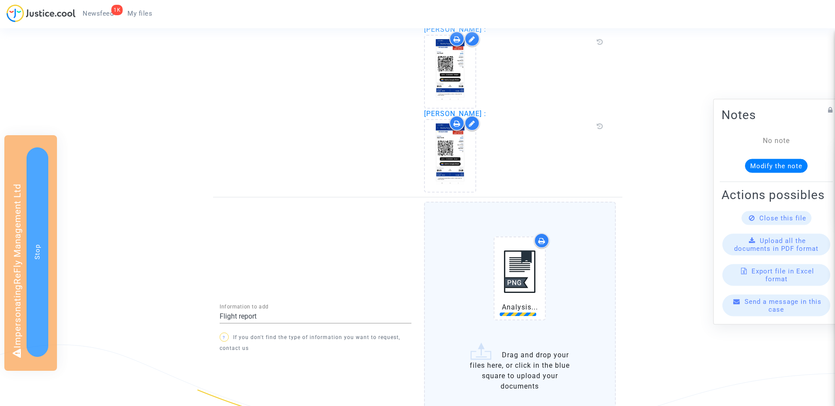
scroll to position [1369, 0]
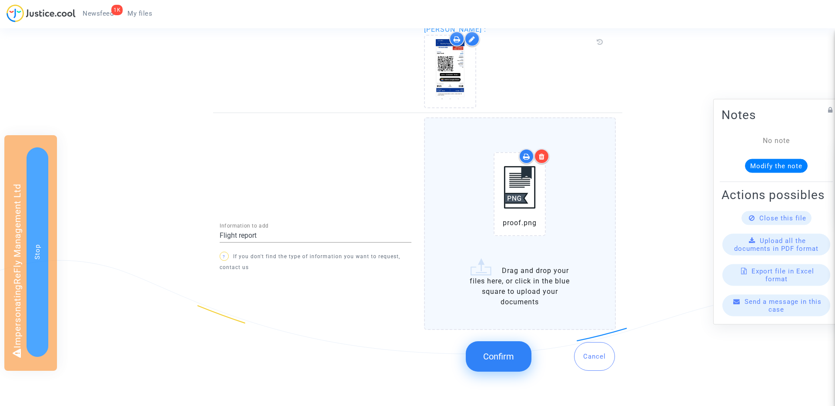
click at [497, 354] on span "Confirm" at bounding box center [498, 356] width 31 height 10
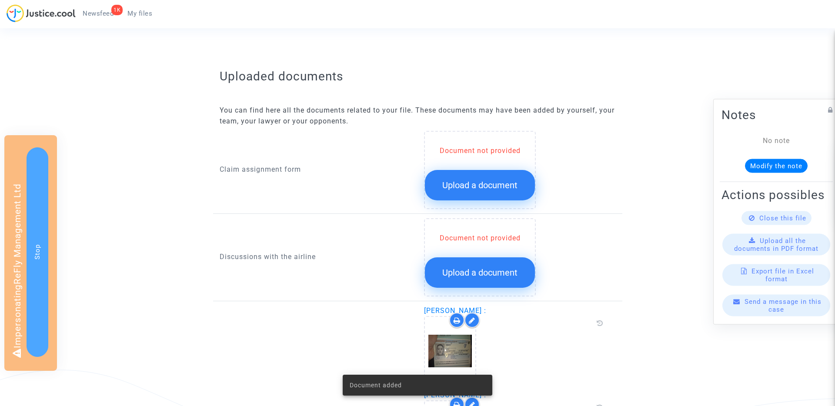
scroll to position [325, 0]
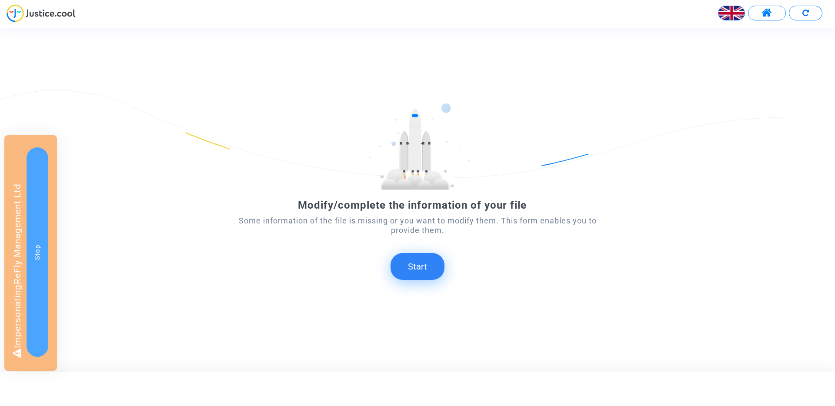
click at [425, 266] on button "Start" at bounding box center [418, 266] width 54 height 27
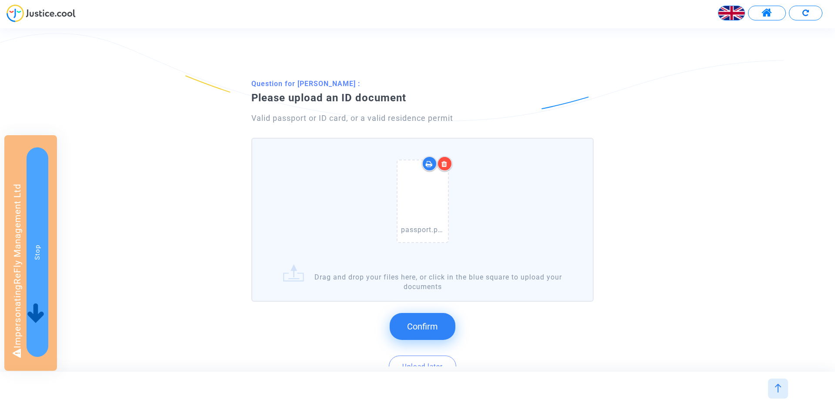
click at [442, 321] on button "Confirm" at bounding box center [423, 326] width 66 height 27
click at [440, 325] on button "Confirm" at bounding box center [423, 326] width 66 height 27
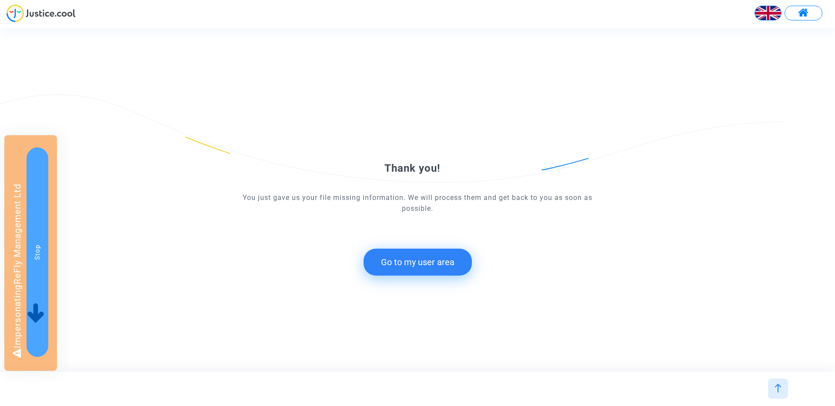
click at [418, 257] on button "Go to my user area" at bounding box center [418, 262] width 108 height 27
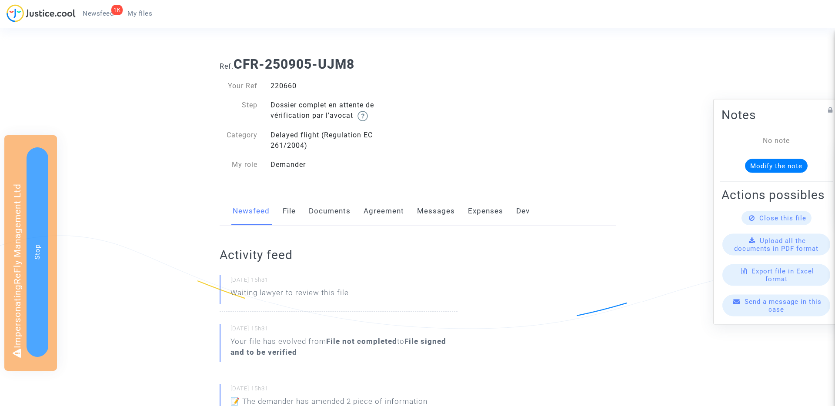
click at [321, 209] on link "Documents" at bounding box center [330, 211] width 42 height 29
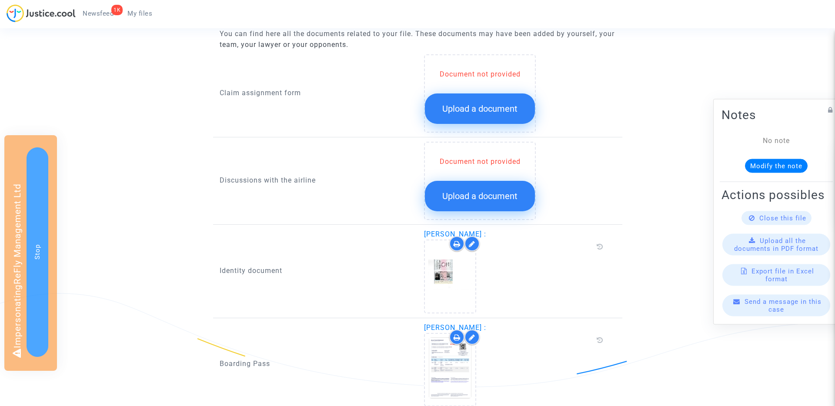
scroll to position [384, 0]
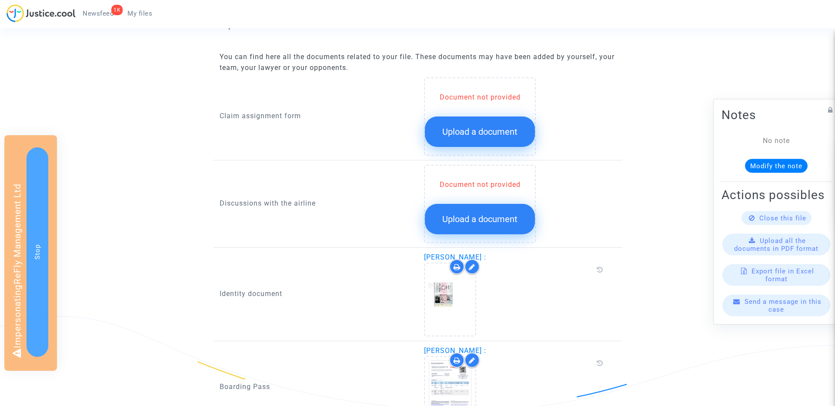
click at [439, 140] on button "Upload a document" at bounding box center [480, 132] width 110 height 30
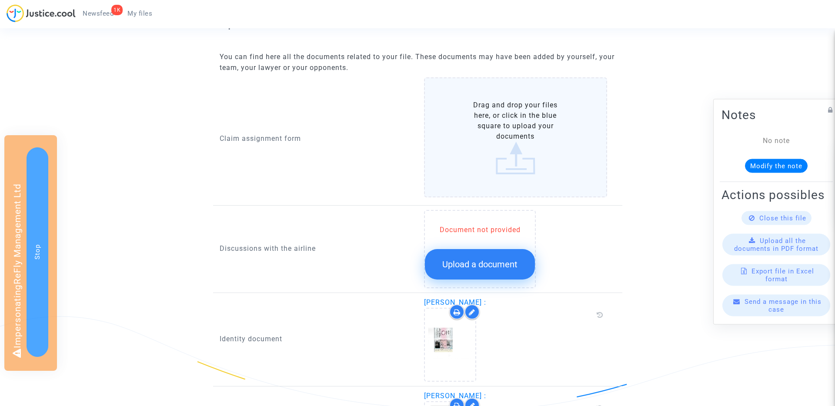
click at [454, 269] on span "Upload a document" at bounding box center [479, 264] width 75 height 10
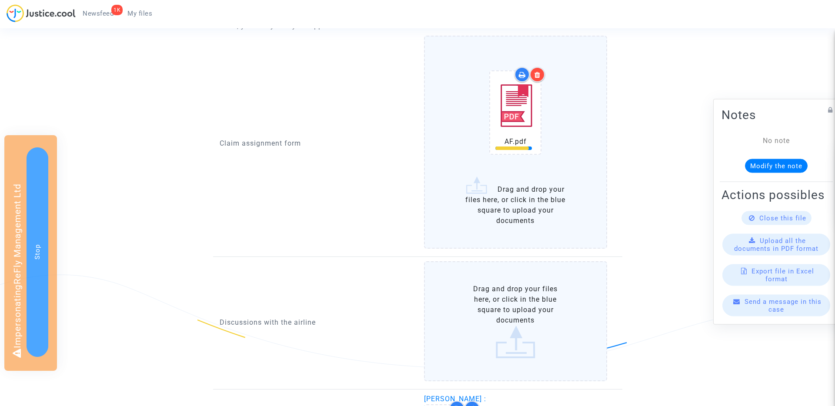
scroll to position [465, 0]
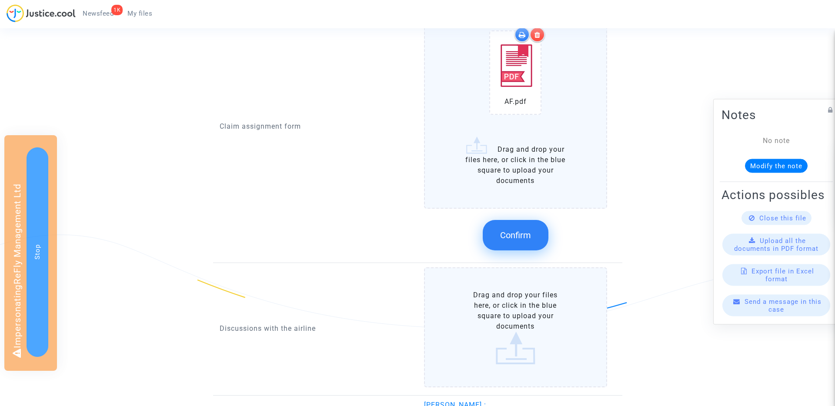
click at [526, 237] on span "Confirm" at bounding box center [515, 235] width 31 height 10
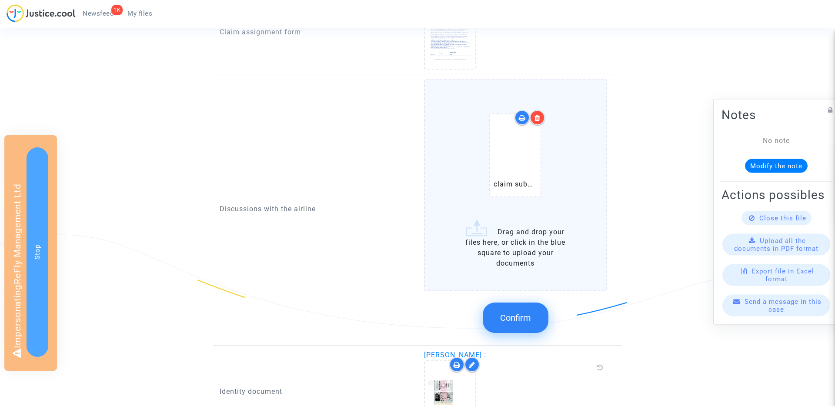
click at [513, 324] on button "Confirm" at bounding box center [516, 318] width 66 height 30
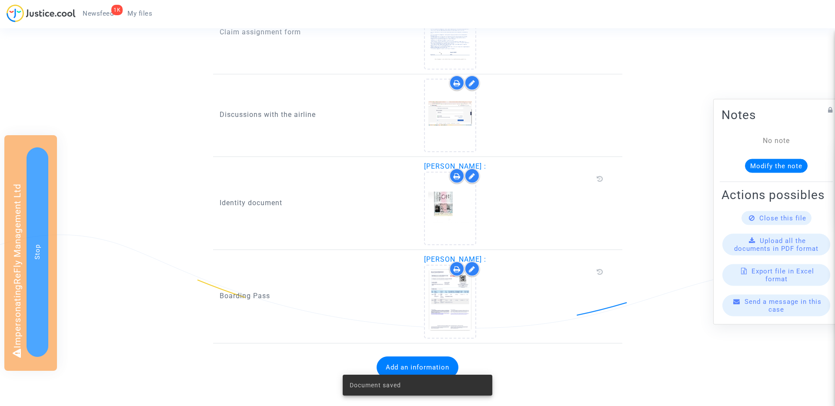
scroll to position [468, 0]
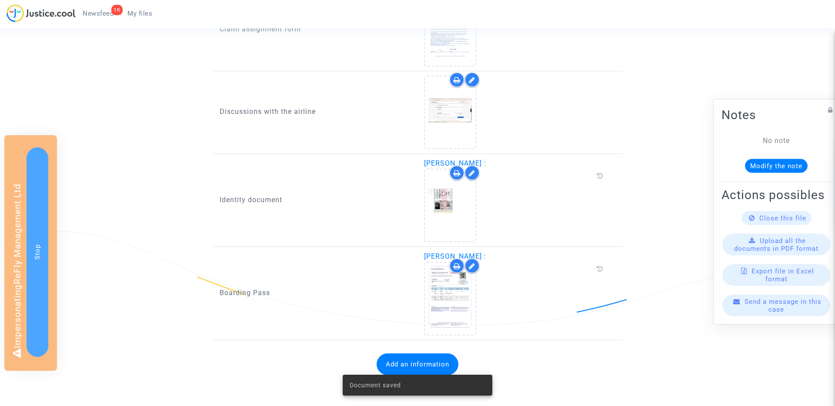
click at [429, 361] on button "Add an information" at bounding box center [418, 365] width 82 height 22
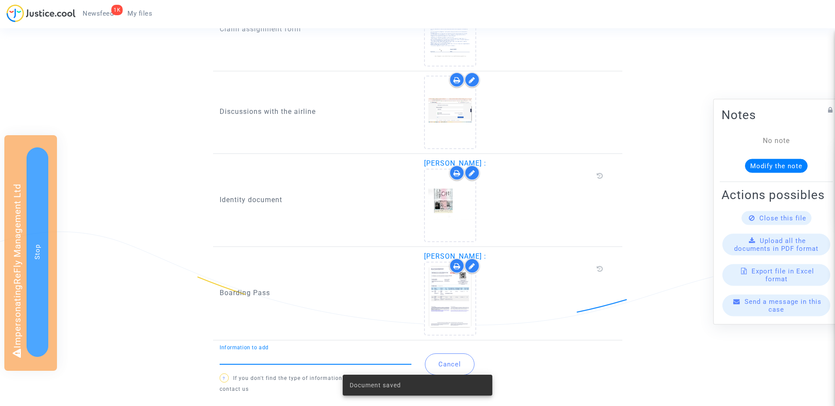
type input "g"
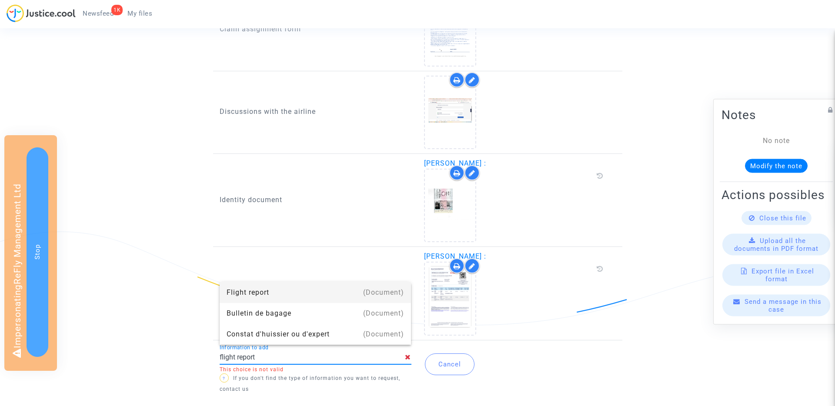
click at [263, 293] on div "Flight report" at bounding box center [316, 292] width 178 height 21
type input "Flight report"
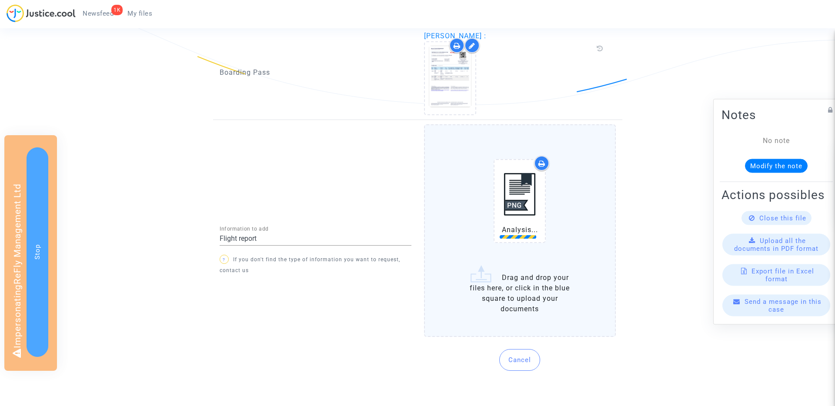
scroll to position [696, 0]
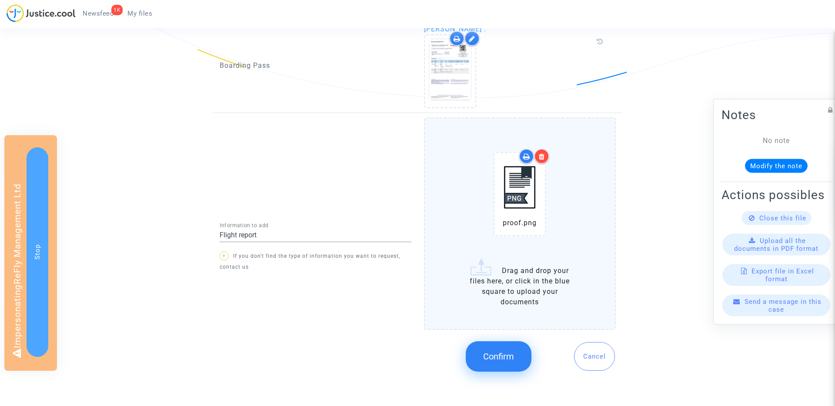
click at [510, 351] on button "Confirm" at bounding box center [499, 356] width 66 height 30
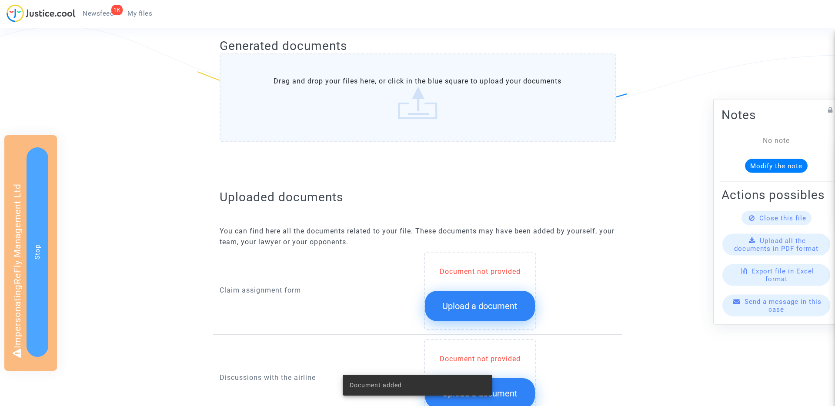
scroll to position [0, 0]
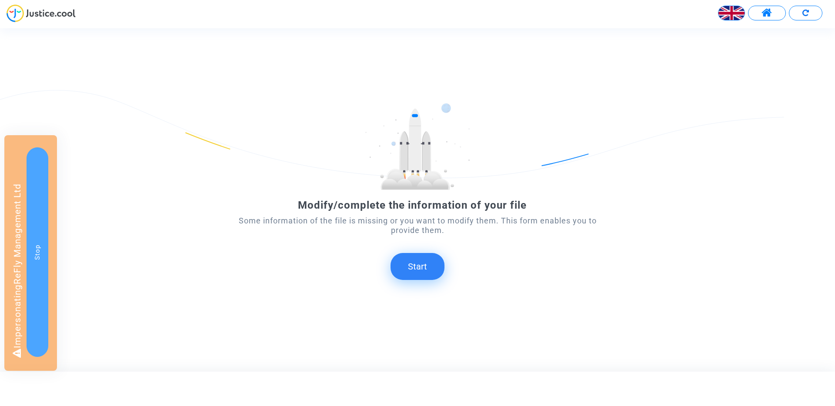
click at [421, 263] on button "Start" at bounding box center [418, 266] width 54 height 27
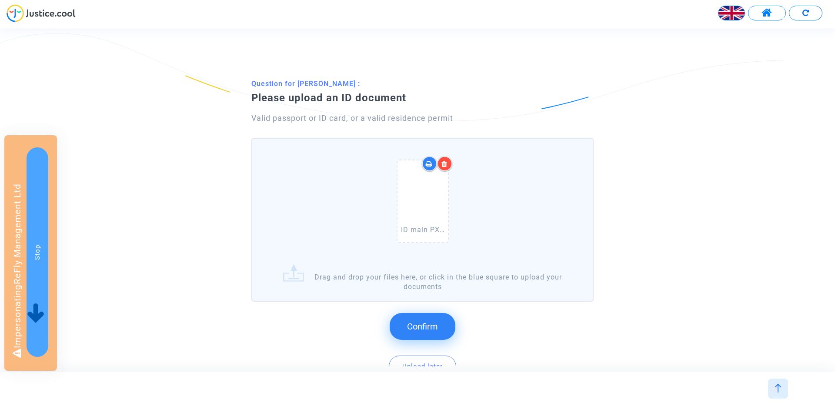
click at [422, 319] on button "Confirm" at bounding box center [423, 326] width 66 height 27
click at [446, 161] on icon at bounding box center [444, 163] width 6 height 7
click at [423, 323] on span "Confirm" at bounding box center [422, 326] width 31 height 10
click at [403, 325] on button "Confirm" at bounding box center [423, 326] width 66 height 27
click at [421, 324] on span "Confirm" at bounding box center [422, 326] width 31 height 10
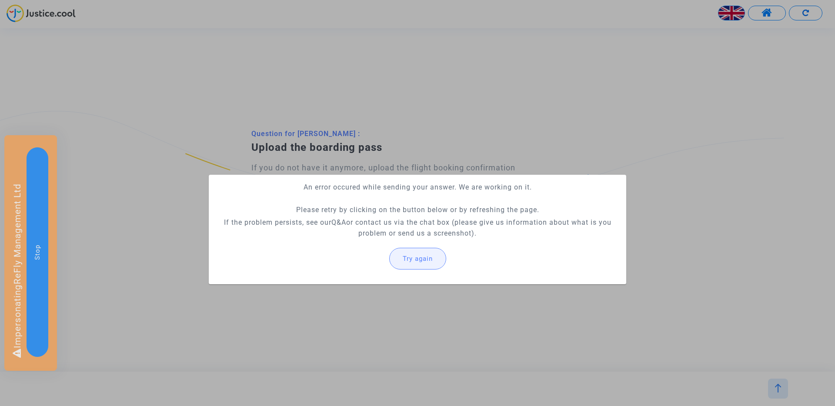
click at [422, 250] on button "Try again" at bounding box center [417, 259] width 57 height 22
click at [448, 131] on div at bounding box center [417, 203] width 835 height 406
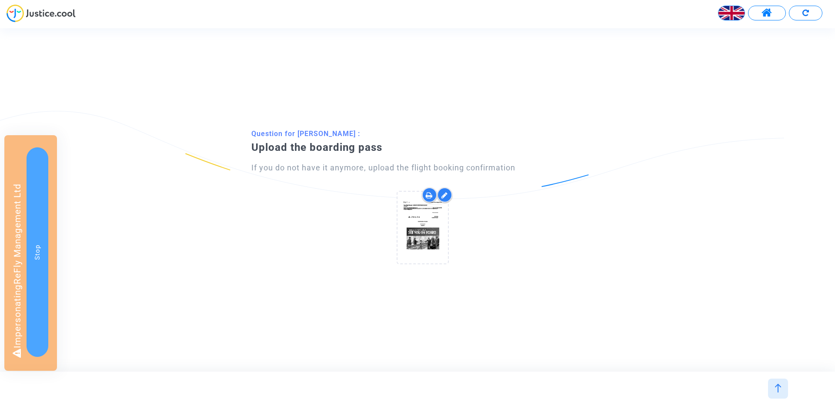
click at [772, 381] on div at bounding box center [778, 389] width 20 height 20
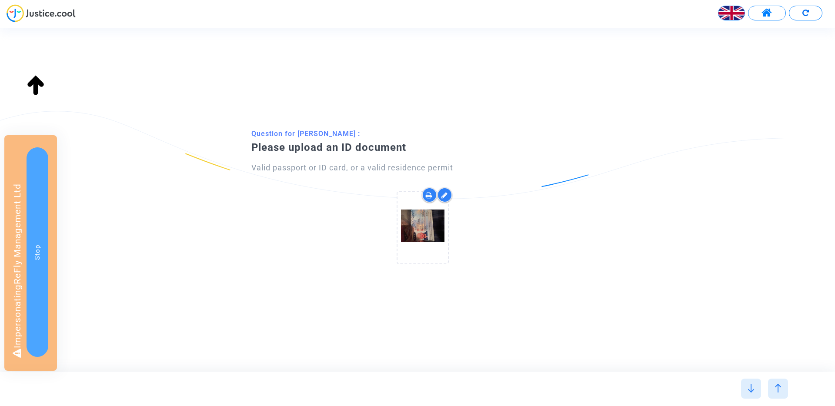
click at [756, 391] on div at bounding box center [751, 389] width 20 height 20
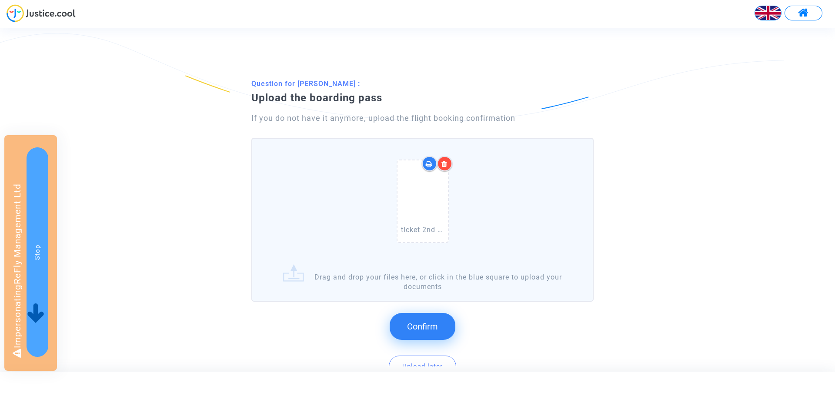
click at [446, 164] on icon at bounding box center [444, 163] width 6 height 7
click at [407, 327] on button "Confirm" at bounding box center [423, 326] width 66 height 27
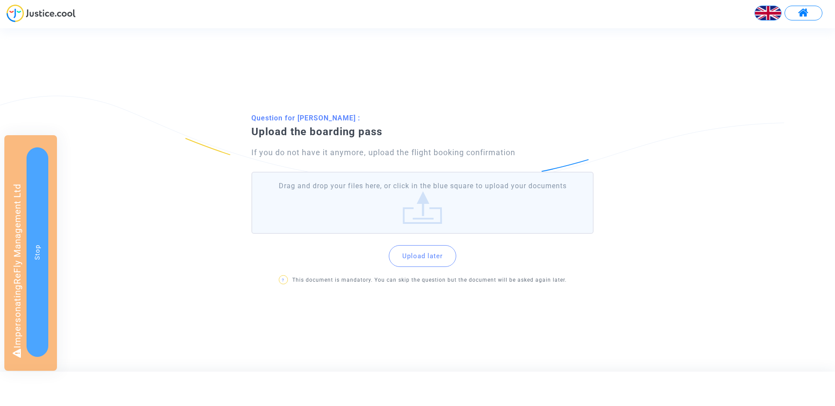
click at [368, 219] on label "Drag and drop your files here, or click in the blue square to upload your docum…" at bounding box center [422, 203] width 342 height 62
click at [0, 0] on input "Drag and drop your files here, or click in the blue square to upload your docum…" at bounding box center [0, 0] width 0 height 0
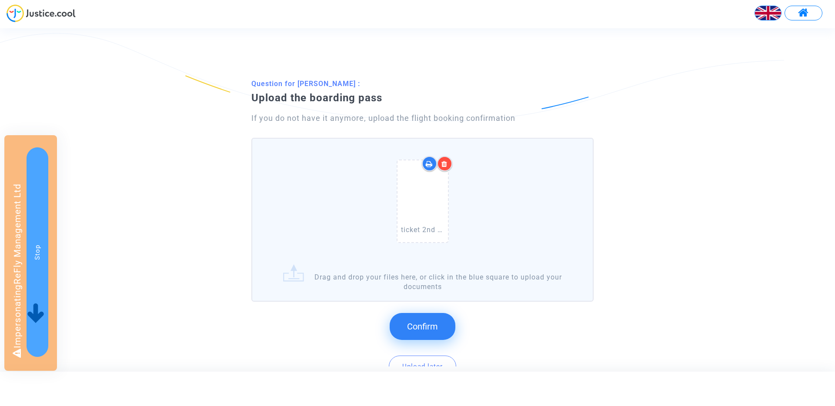
click at [433, 318] on button "Confirm" at bounding box center [423, 326] width 66 height 27
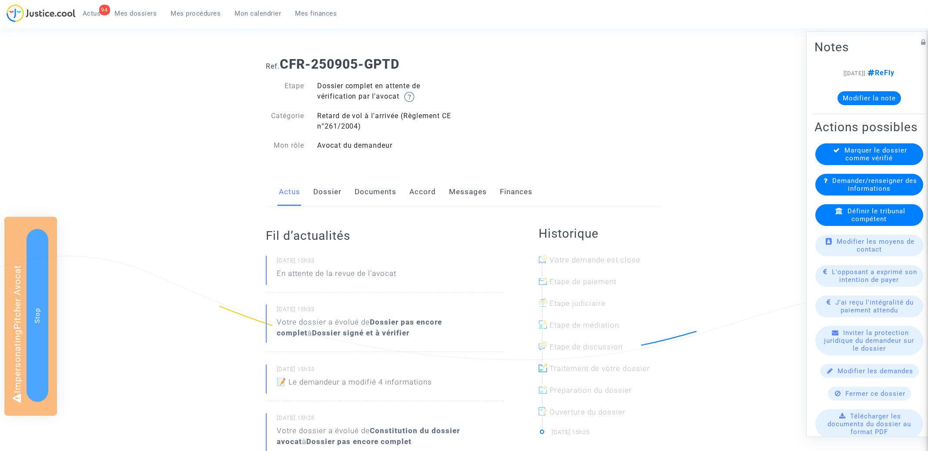
click at [376, 184] on link "Documents" at bounding box center [375, 192] width 42 height 29
